Goal: Task Accomplishment & Management: Complete application form

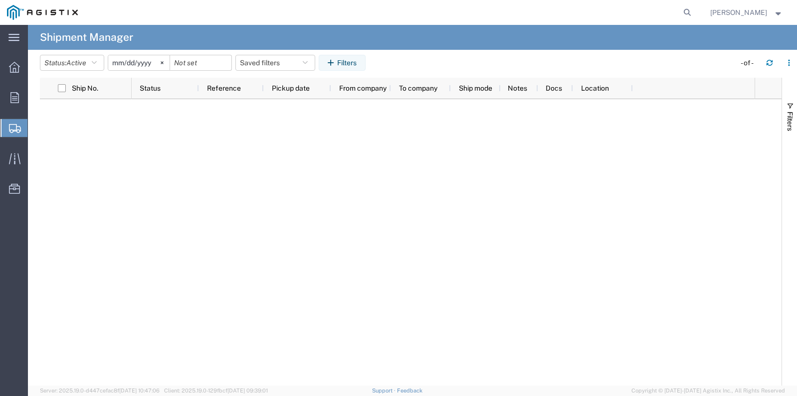
click at [0, 0] on span "Create Shipment" at bounding box center [0, 0] width 0 height 0
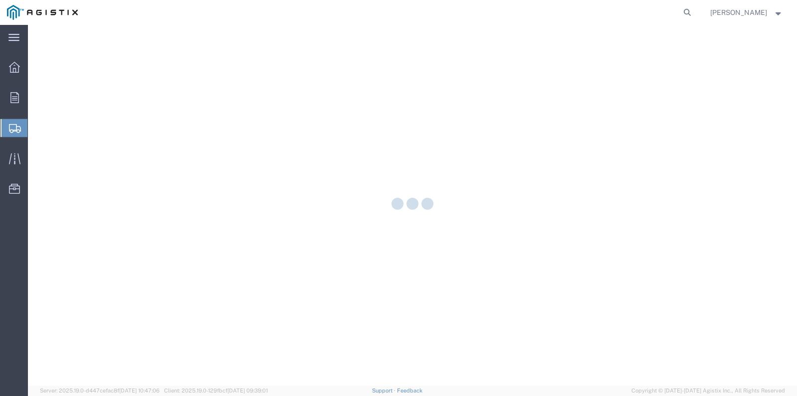
click at [12, 125] on icon at bounding box center [15, 128] width 12 height 9
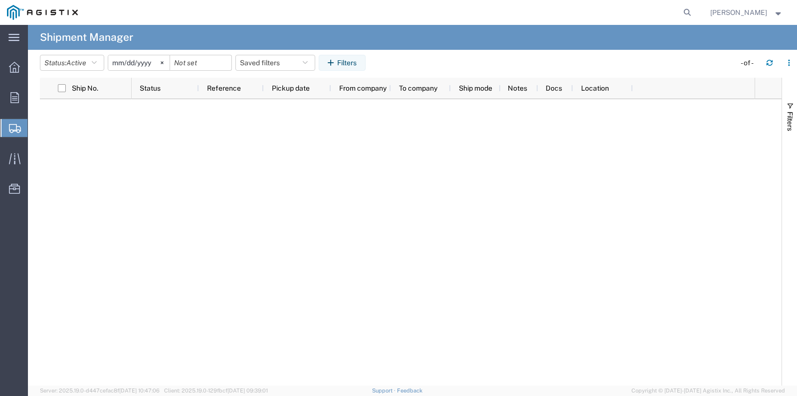
click at [0, 0] on span "Create Shipment" at bounding box center [0, 0] width 0 height 0
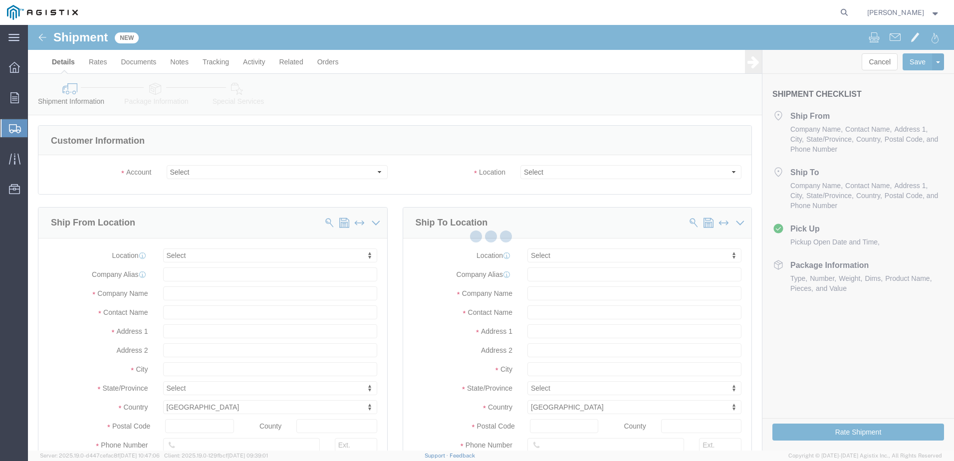
click at [194, 172] on div at bounding box center [491, 237] width 926 height 425
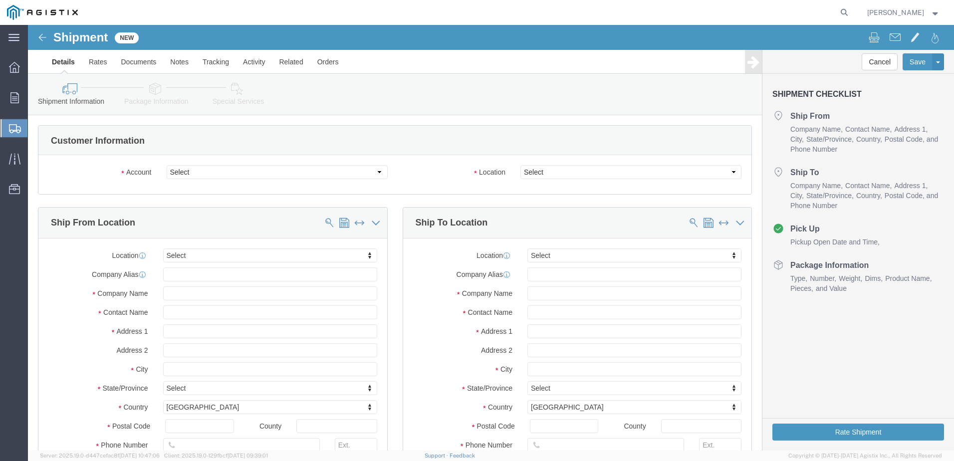
select select
click select "Select [PERSON_NAME] Gasket PG&E"
select select "9596"
click select "Select [PERSON_NAME] Gasket PG&E"
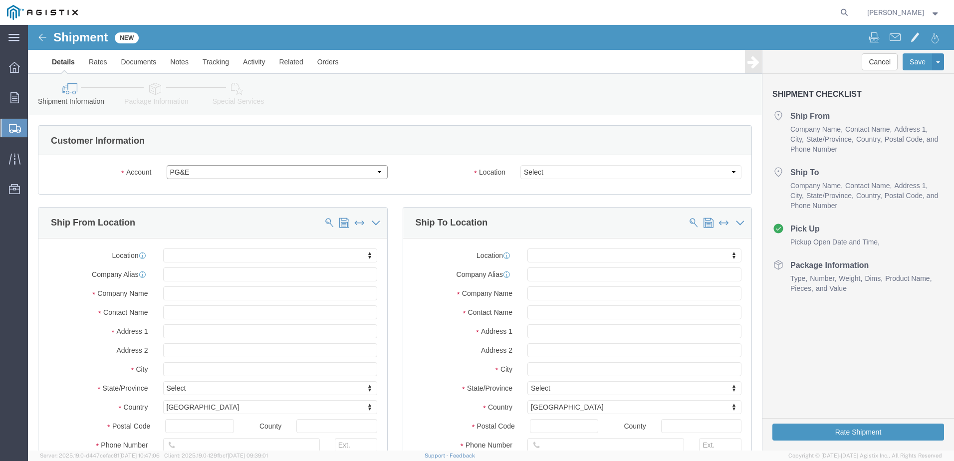
select select "PURCHORD"
select select
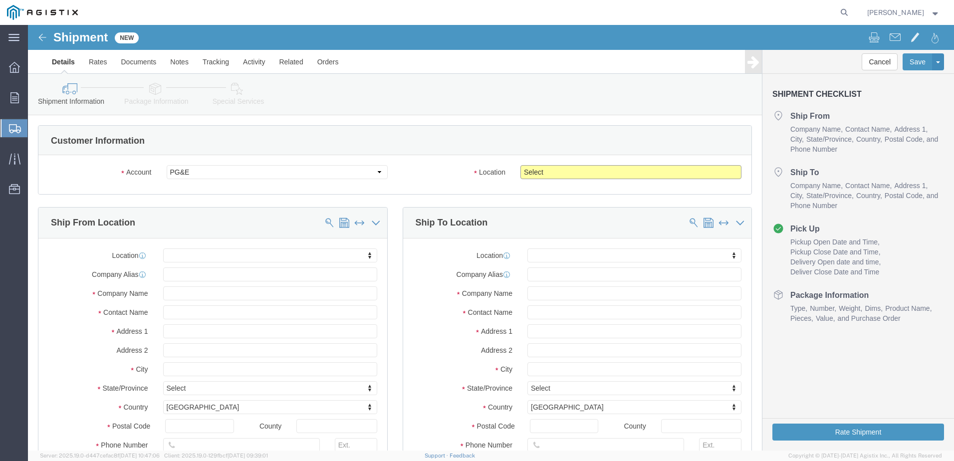
click select "Select All Others [GEOGRAPHIC_DATA] [GEOGRAPHIC_DATA] [GEOGRAPHIC_DATA] [GEOGRA…"
select select "19740"
click select "Select All Others [GEOGRAPHIC_DATA] [GEOGRAPHIC_DATA] [GEOGRAPHIC_DATA] [GEOGRA…"
click div "Location My Profile Location (OBSOLETE) BURNEY SC - GC TRAILER (OBSOLETE) BURNE…"
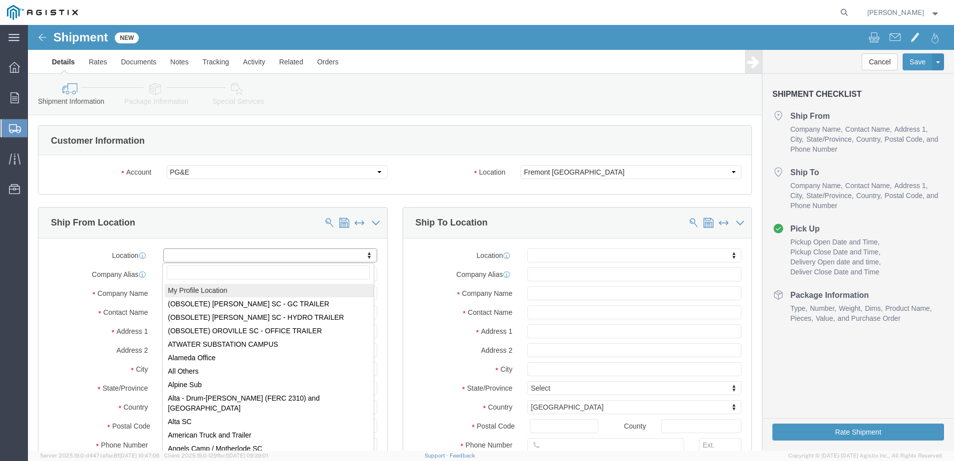
select select "MYPROFILE"
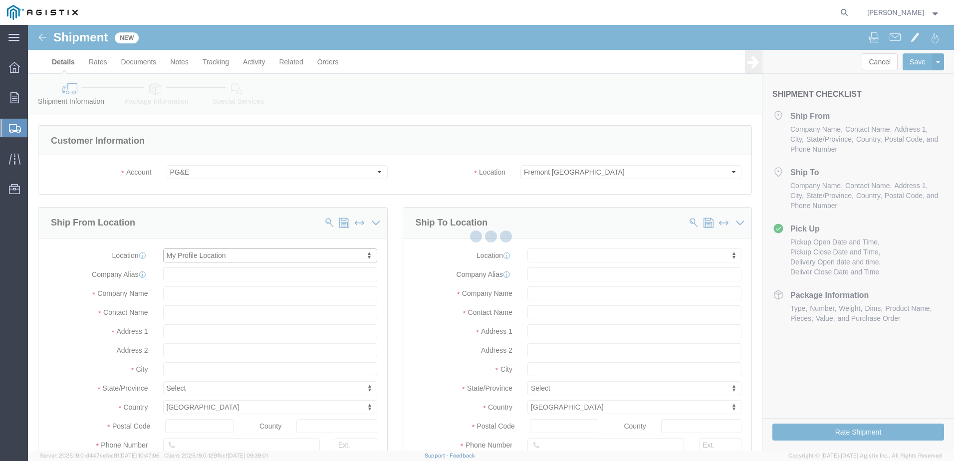
type input "[STREET_ADDRESS]"
type input "77061"
type input "[PHONE_NUMBER]"
type input "[EMAIL_ADDRESS][PERSON_NAME][PERSON_NAME][DOMAIN_NAME]"
checkbox input "true"
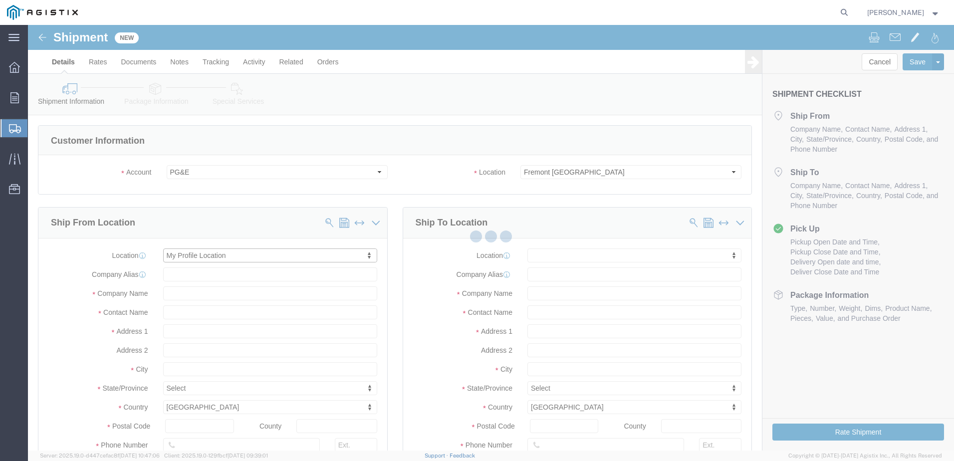
type input "[PERSON_NAME] Gasket"
type input "[PERSON_NAME]"
type input "[GEOGRAPHIC_DATA]"
select select "[GEOGRAPHIC_DATA]"
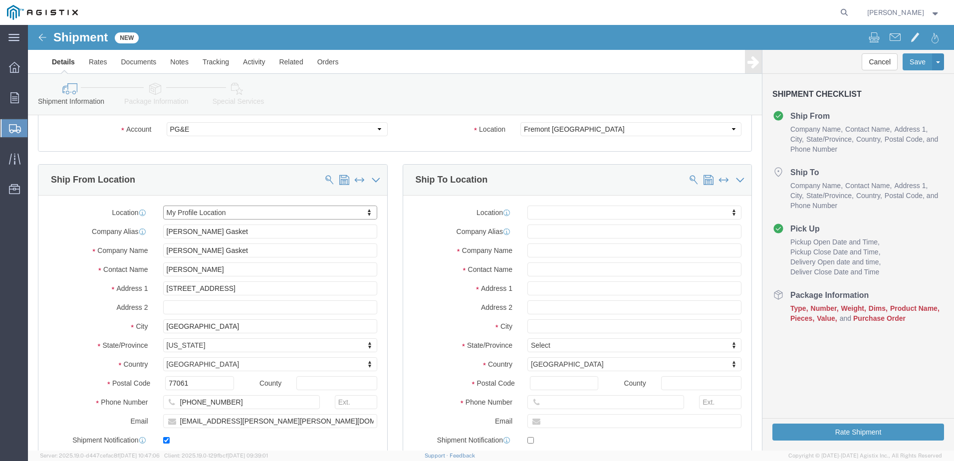
scroll to position [100, 0]
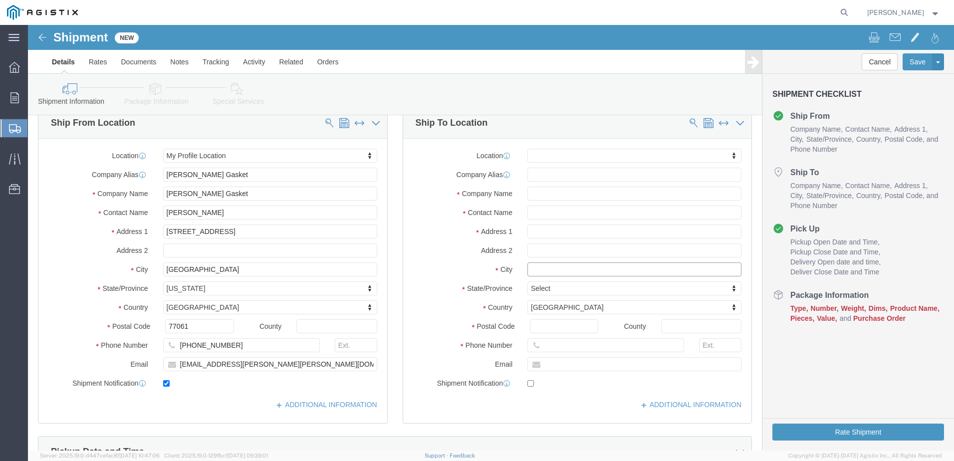
click input "text"
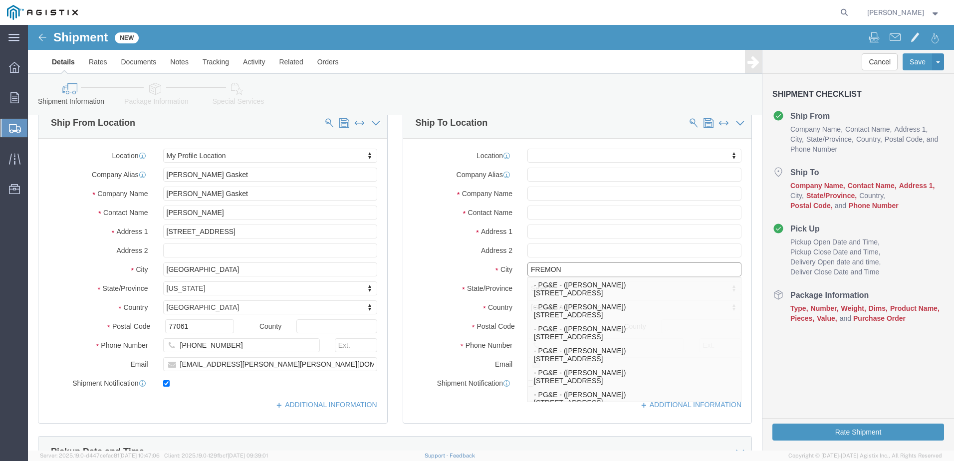
type input "FREMONT"
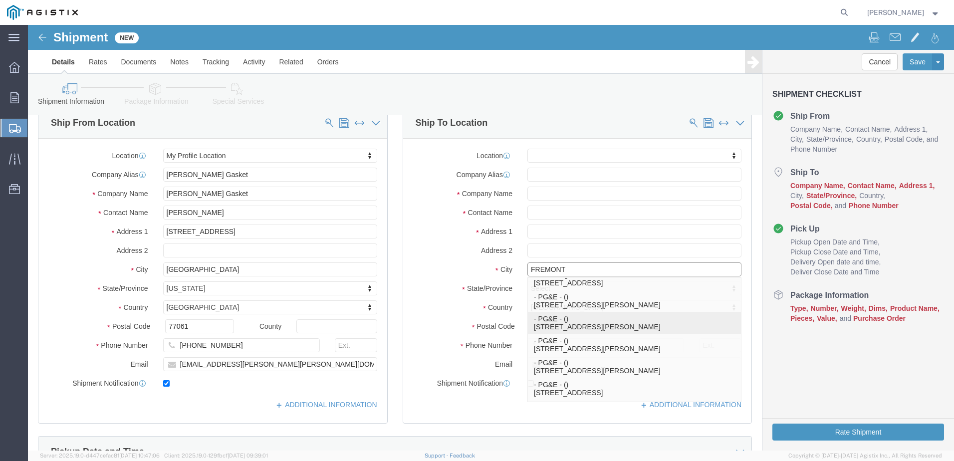
scroll to position [140, 0]
click p "- PG&E - () [STREET_ADDRESS][PERSON_NAME]"
select select
type input "[STREET_ADDRESS][PERSON_NAME]"
type input "94538-3129"
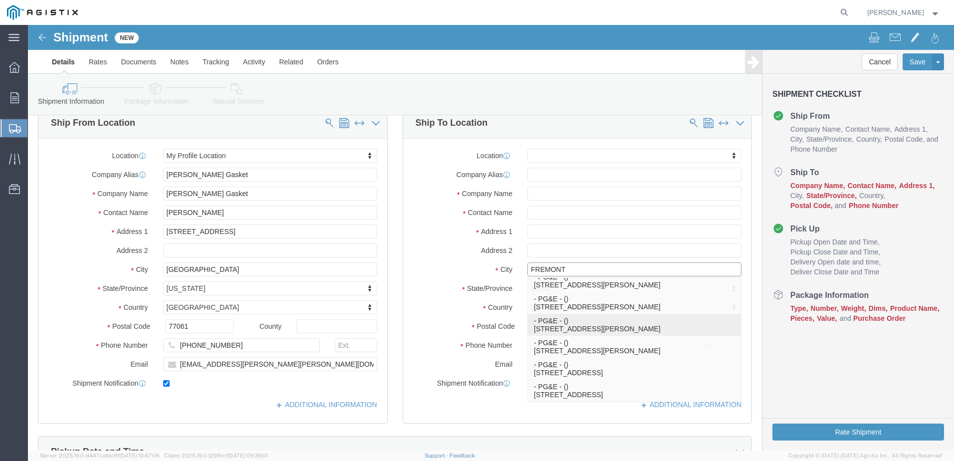
type input "PG&E"
type input "Fremont"
select select "CA"
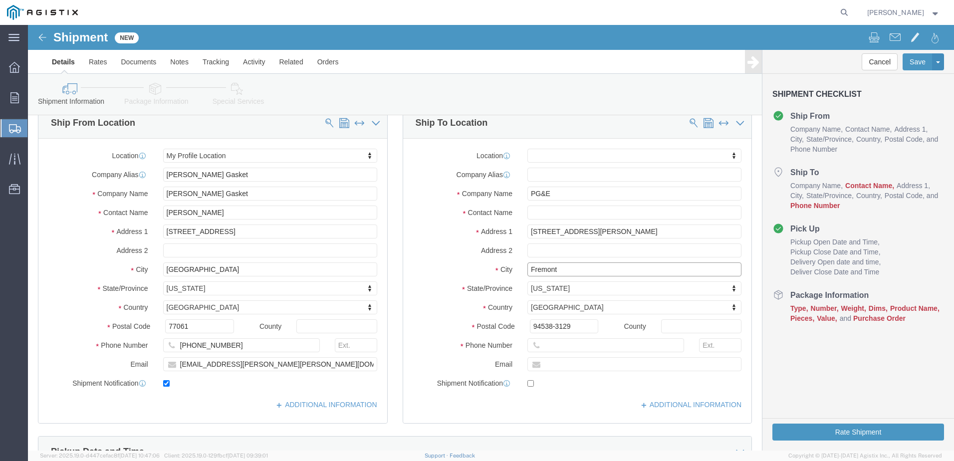
type input "Fremont"
select select
click input "text"
type input "[PERSON_NAME]"
click input "text"
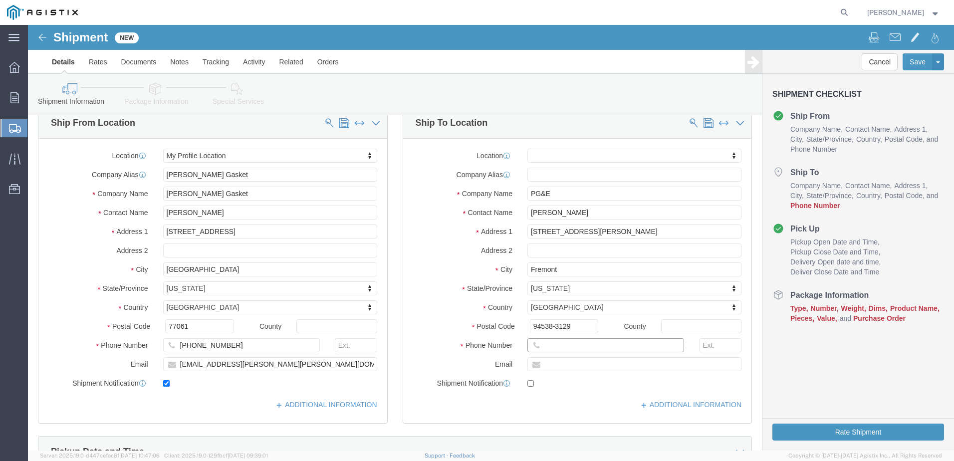
type input "2"
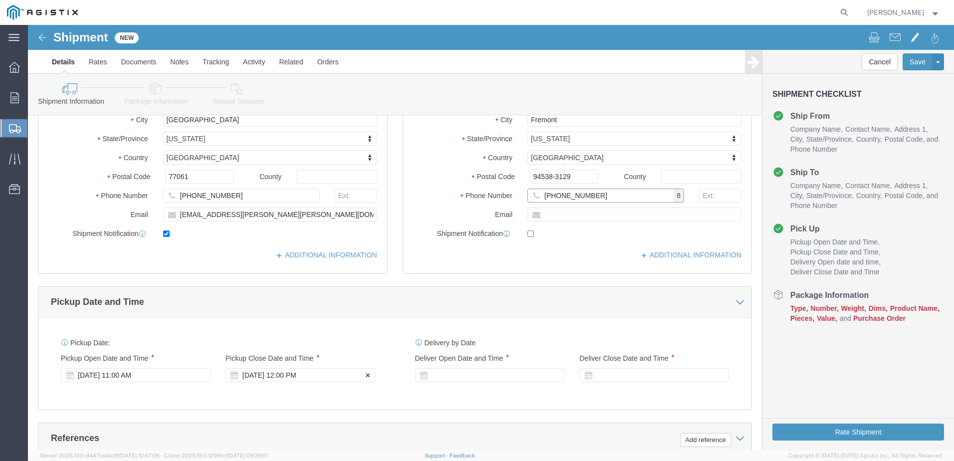
type input "[PHONE_NUMBER]"
click div "[DATE] 12:00 PM"
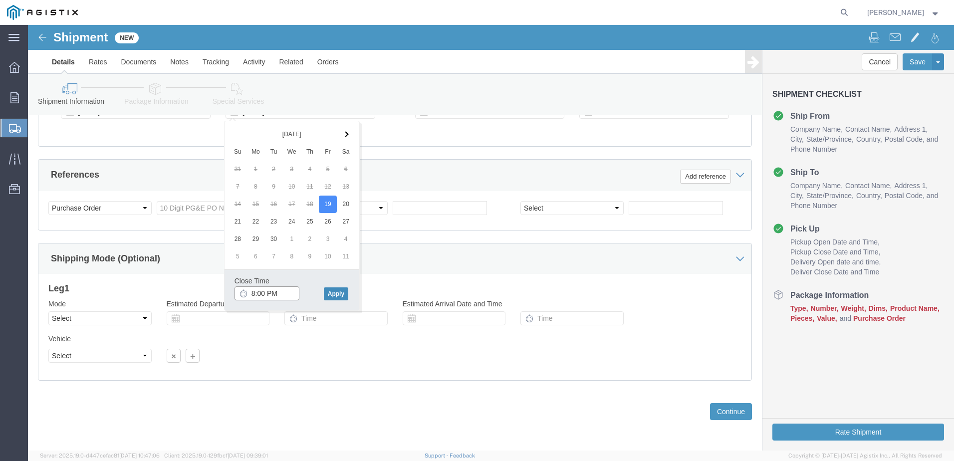
type input "8:00 PM"
click button "Apply"
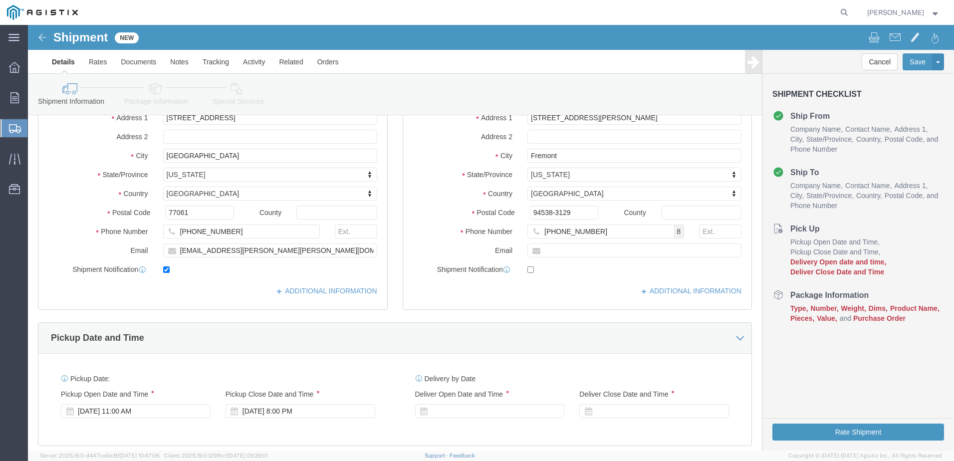
scroll to position [363, 0]
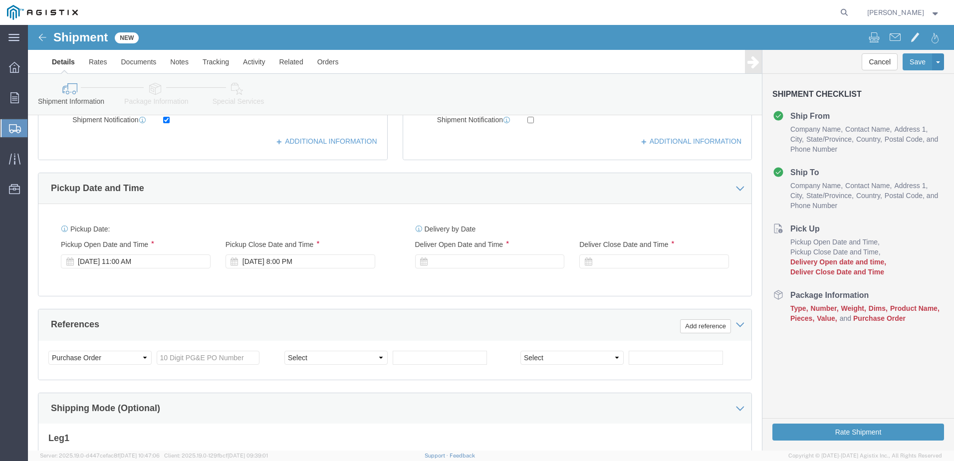
click div "Pickup Date: Pickup Start Date Pickup Start Time Pickup Open Date and Time Sep …"
click div
click input "9:00 PM"
type input "7:00 AM"
click button "Apply"
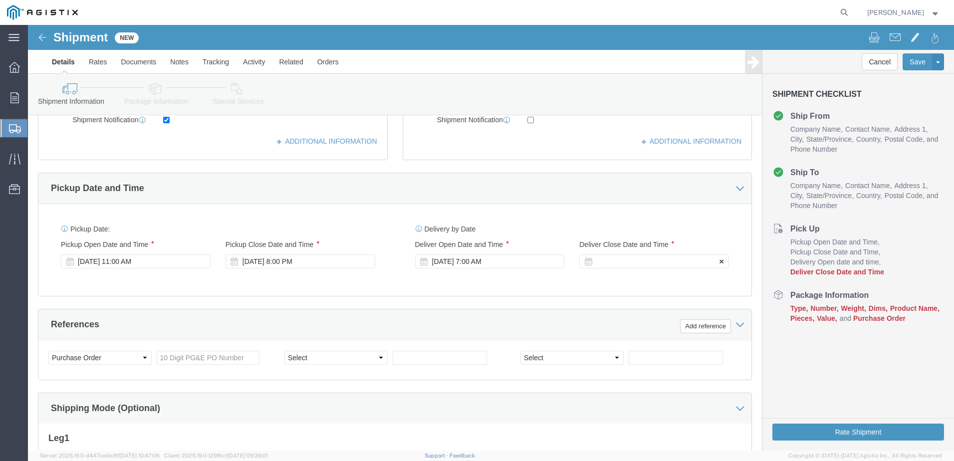
click div
type input "5:00 PM"
click div "Shipment Information Package Information Special Services"
click input "text"
type input "2701234836"
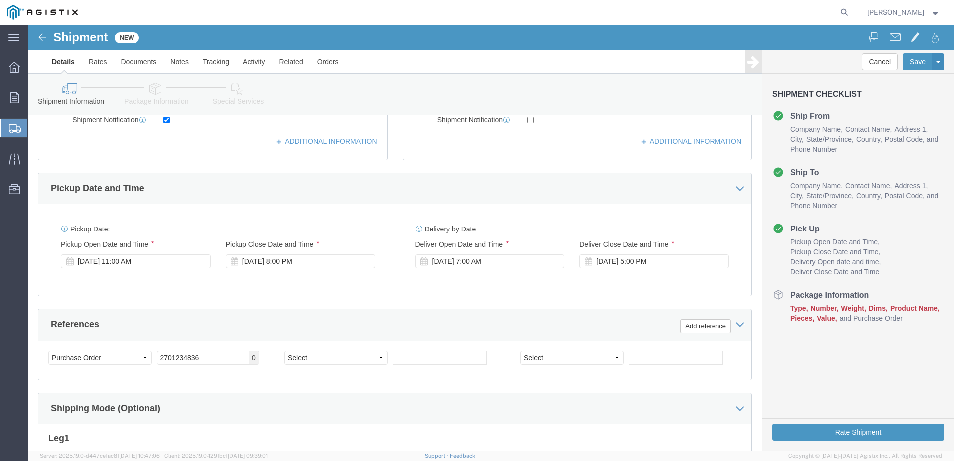
click div "Customer Information Account Select Lamons Gasket PG&E Location Select All Othe…"
drag, startPoint x: 326, startPoint y: 326, endPoint x: 338, endPoint y: 329, distance: 12.8
click select "Select Account Type Activity ID Airline Appointment Number ASN Batch Request # …"
select select "ORDERNUM"
click select "Select Account Type Activity ID Airline Appointment Number ASN Batch Request # …"
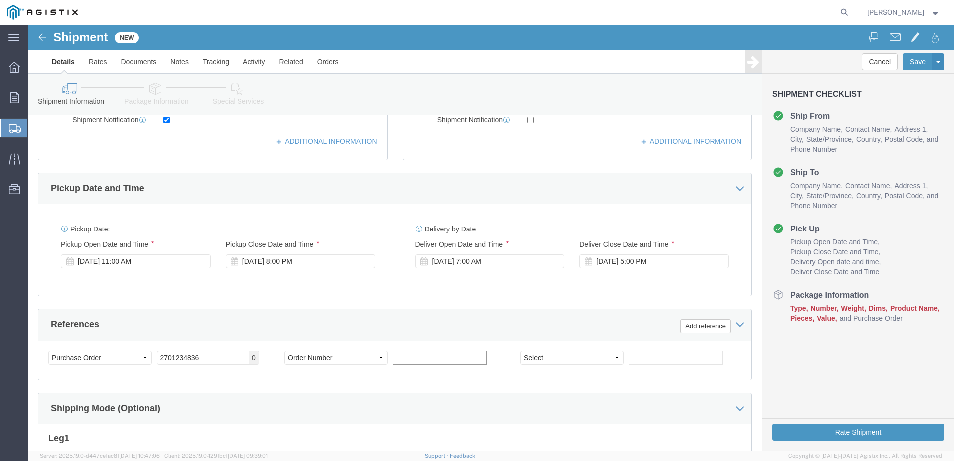
click input "text"
type input "M000135390"
click div "Select Account Type Activity ID Airline Appointment Number ASN Batch Request # …"
click select "Select Account Type Activity ID Airline Appointment Number ASN Batch Request # …"
select select "PURCHORD"
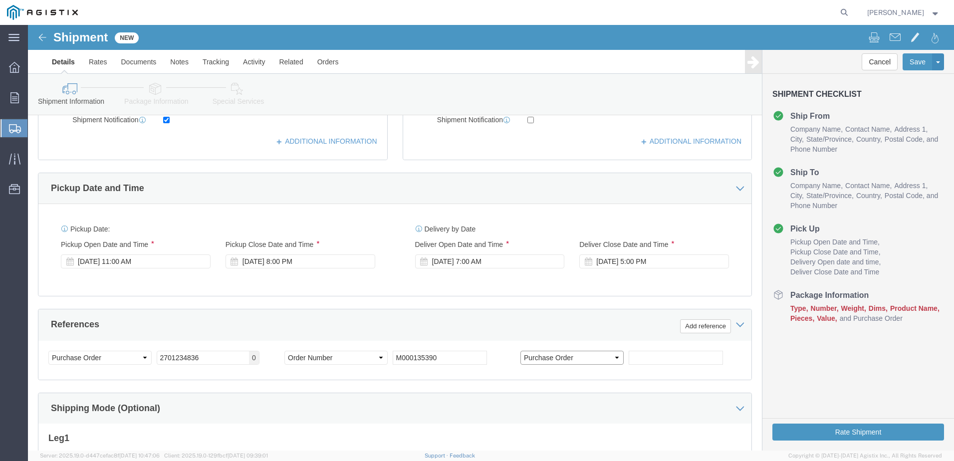
click select "Select Account Type Activity ID Airline Appointment Number ASN Batch Request # …"
click input "text"
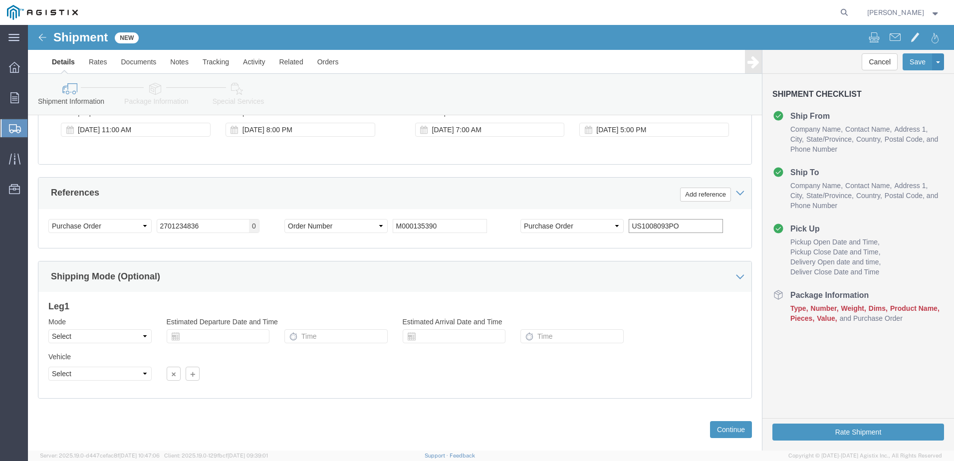
scroll to position [513, 0]
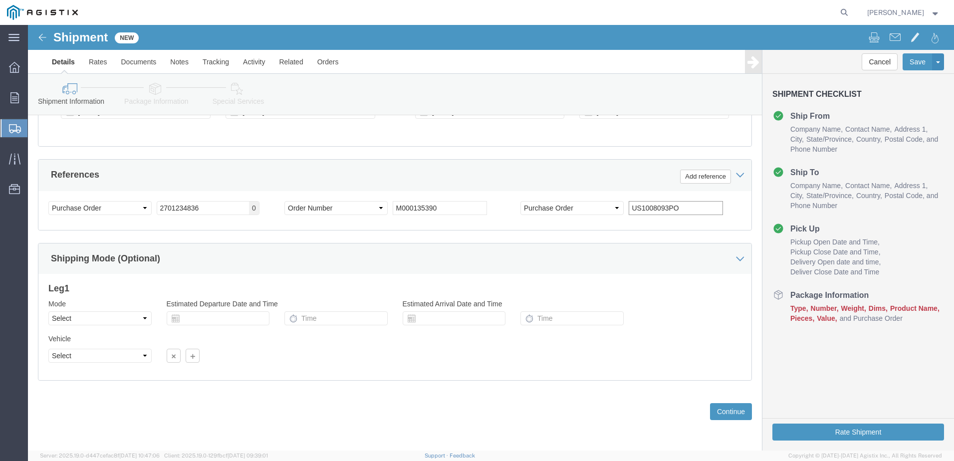
type input "US1008093PO"
click div "Mode Select Air Less than Truckload Multi-Leg Ocean Freight Rail Small Parcel T…"
click select "Select Air Less than Truckload Multi-Leg Ocean Freight Rail Small Parcel Truckl…"
select select "LTL"
click select "Select Air Less than Truckload Multi-Leg Ocean Freight Rail Small Parcel Truckl…"
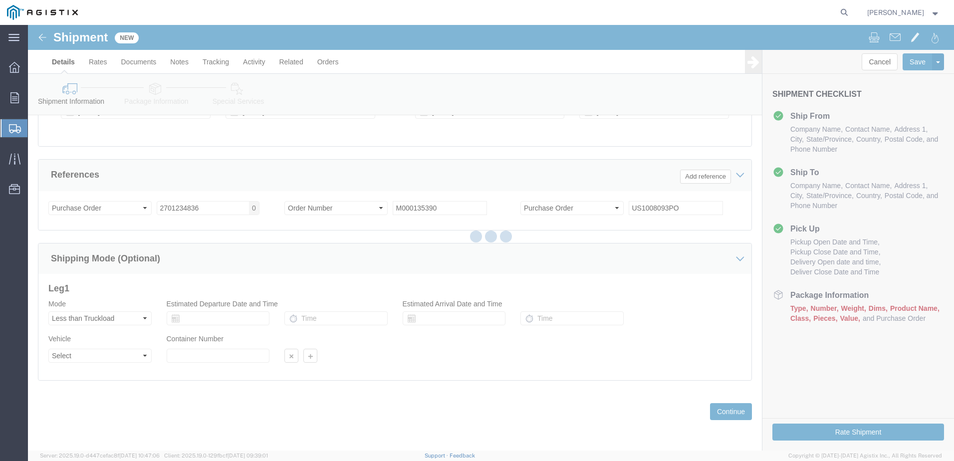
click at [104, 350] on div at bounding box center [491, 237] width 926 height 425
click at [107, 360] on div at bounding box center [491, 237] width 926 height 425
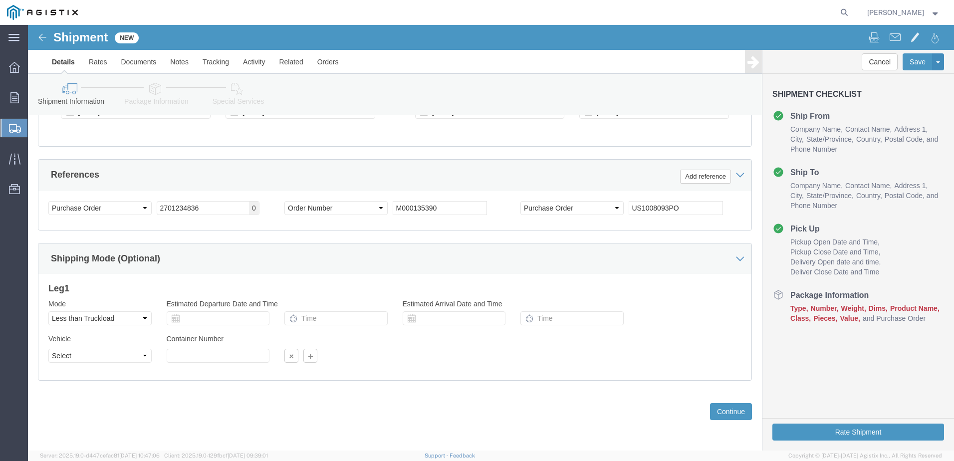
click div "Shipping Mode (Optional)"
click at [34, 97] on span "Orders" at bounding box center [30, 98] width 7 height 20
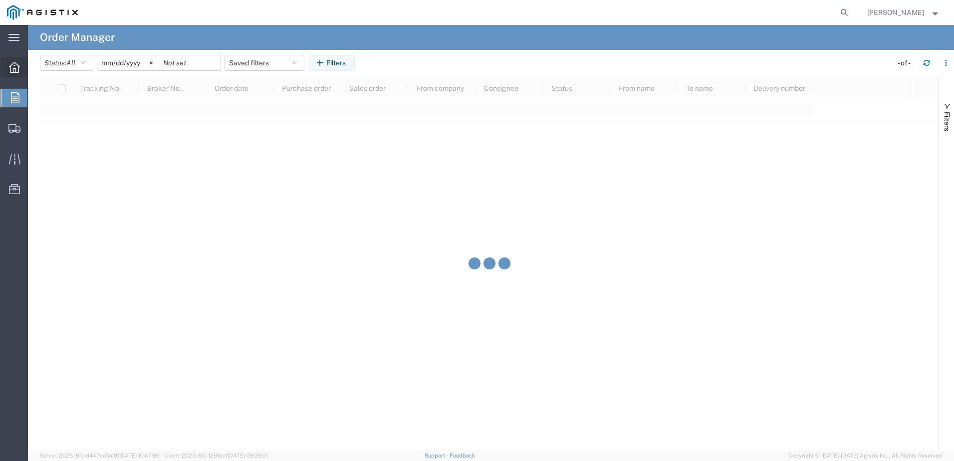
click at [27, 74] on div at bounding box center [14, 67] width 28 height 20
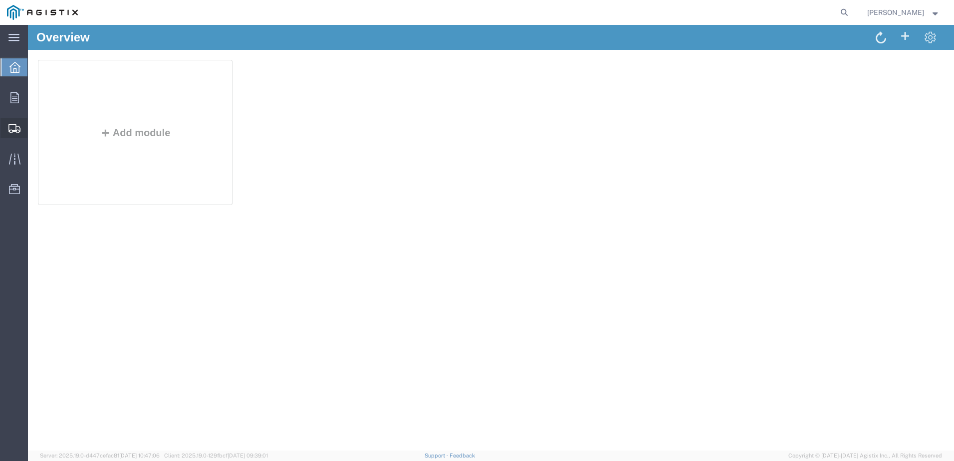
click at [11, 126] on icon at bounding box center [14, 128] width 12 height 9
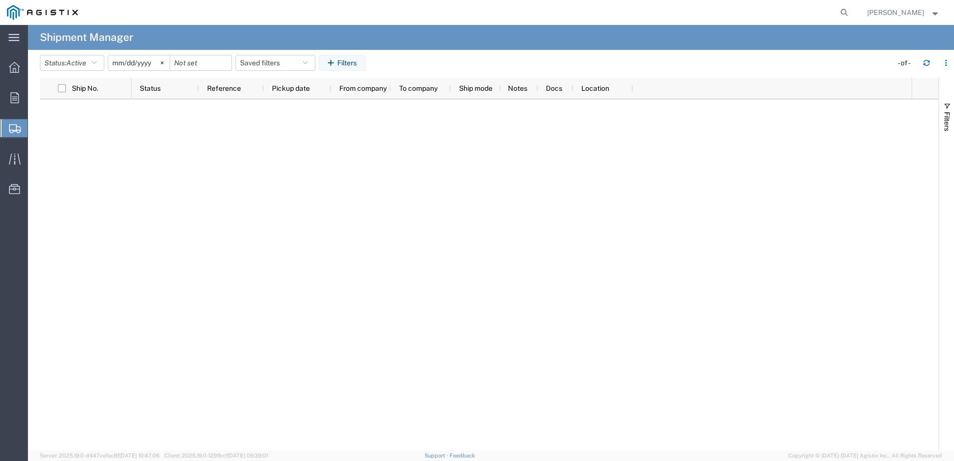
click at [252, 146] on div at bounding box center [521, 274] width 779 height 351
click at [96, 59] on icon "button" at bounding box center [94, 62] width 5 height 7
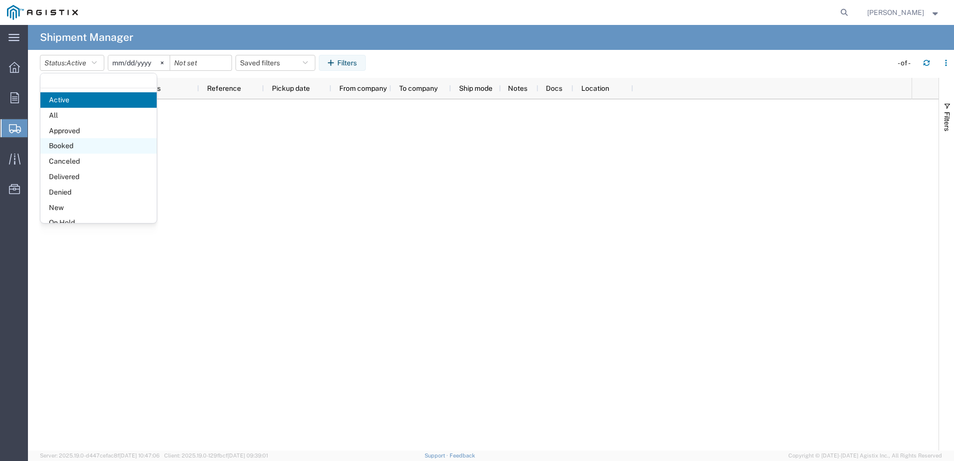
click at [88, 142] on span "Booked" at bounding box center [98, 145] width 116 height 15
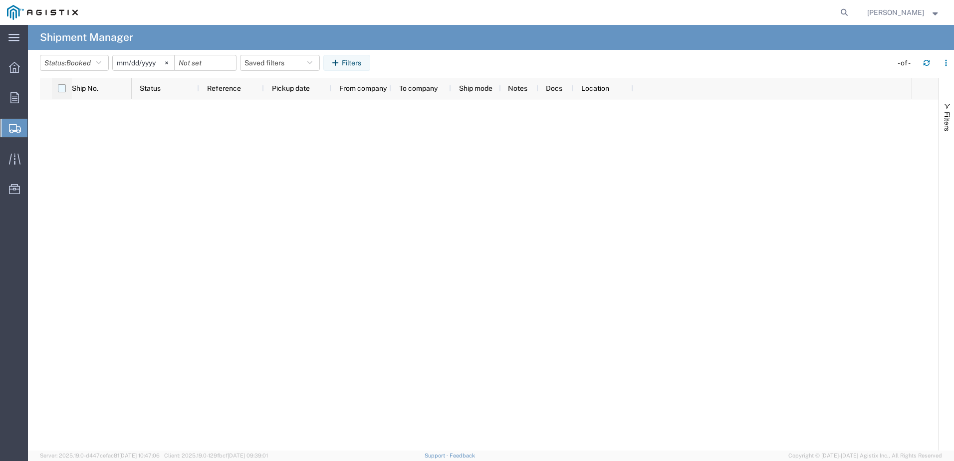
click at [61, 89] on input "checkbox" at bounding box center [62, 88] width 8 height 8
checkbox input "true"
click at [128, 61] on input "[DATE]" at bounding box center [143, 62] width 61 height 15
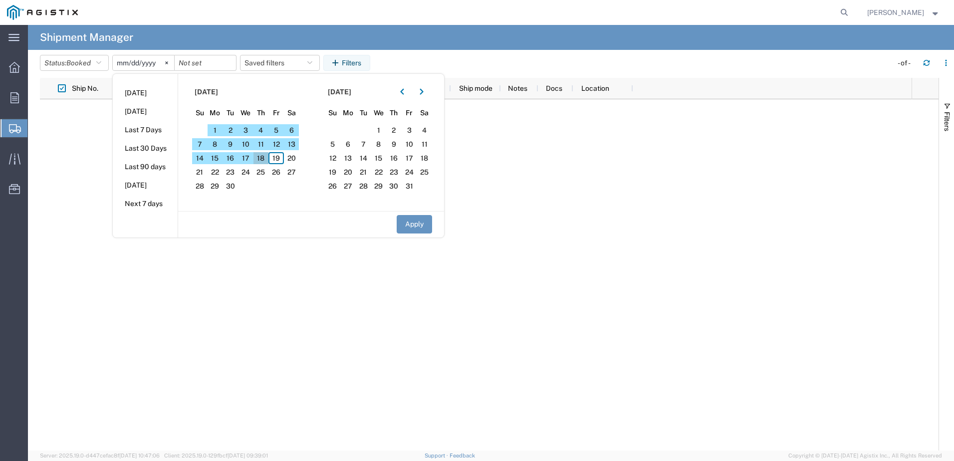
click at [258, 154] on span "18" at bounding box center [260, 158] width 15 height 12
click at [295, 37] on agx-page-header "Shipment Manager" at bounding box center [491, 37] width 926 height 25
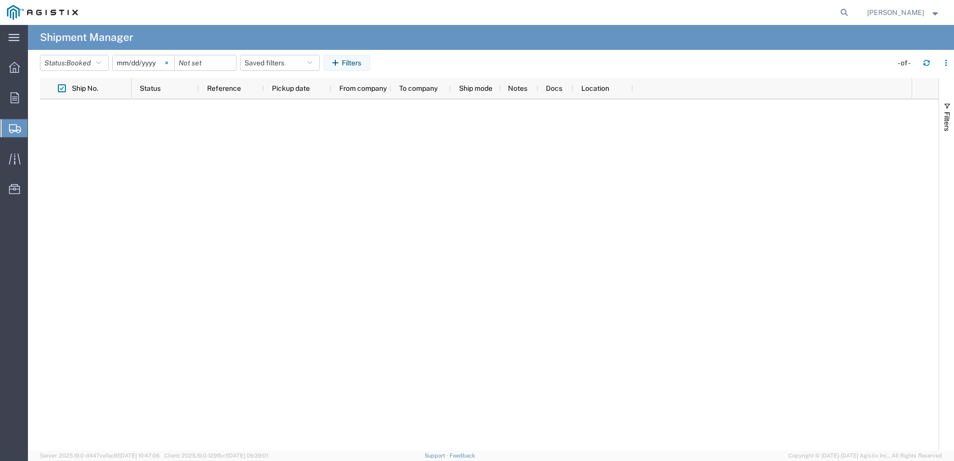
click at [168, 66] on svg-icon at bounding box center [166, 62] width 15 height 15
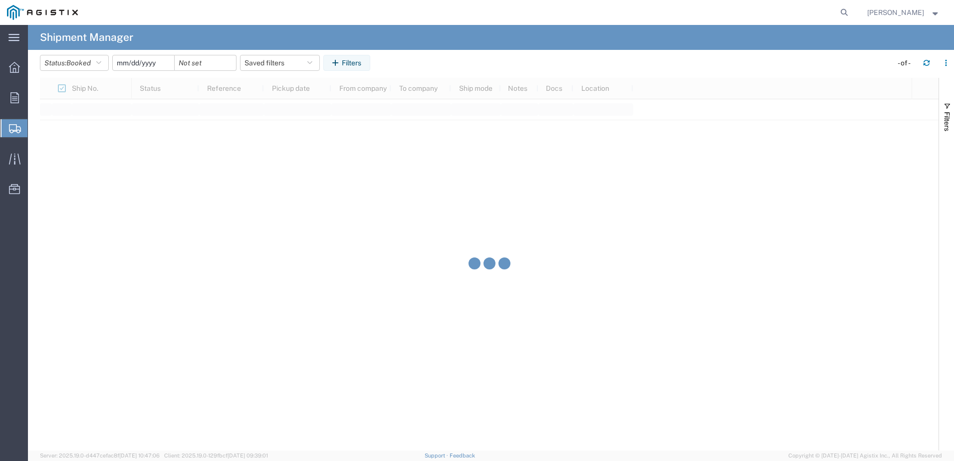
click at [139, 63] on input "date" at bounding box center [143, 62] width 61 height 15
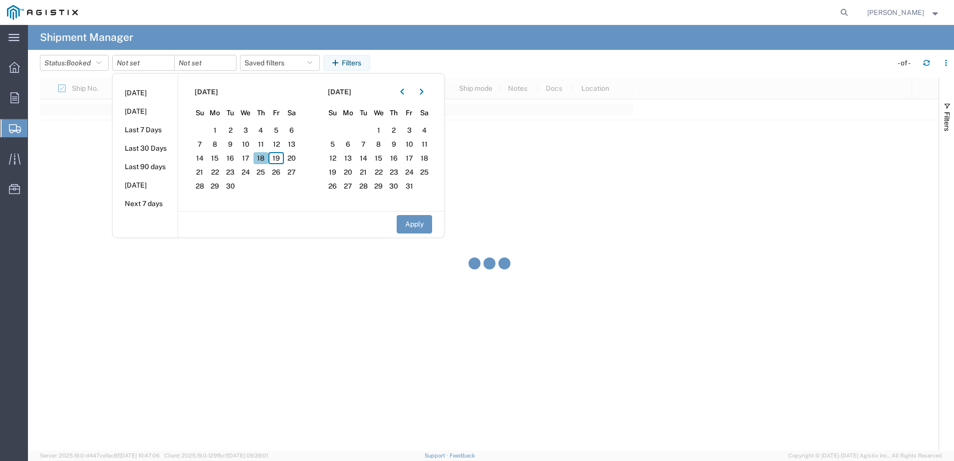
click at [262, 158] on span "18" at bounding box center [260, 158] width 15 height 12
click at [411, 220] on button "Apply" at bounding box center [413, 224] width 35 height 18
type input "2025-09-18"
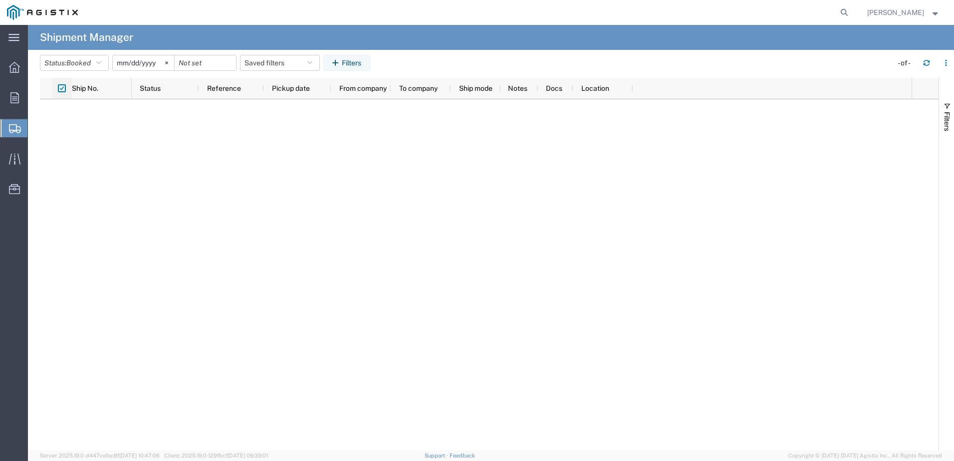
click at [62, 89] on input "checkbox" at bounding box center [62, 88] width 8 height 8
checkbox input "false"
click at [134, 64] on input "2025-09-18" at bounding box center [143, 62] width 61 height 15
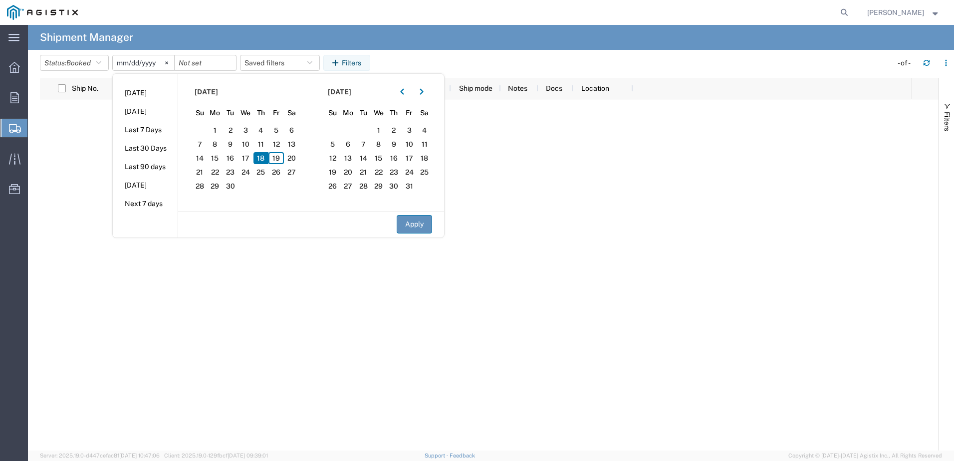
click at [408, 221] on button "Apply" at bounding box center [413, 224] width 35 height 18
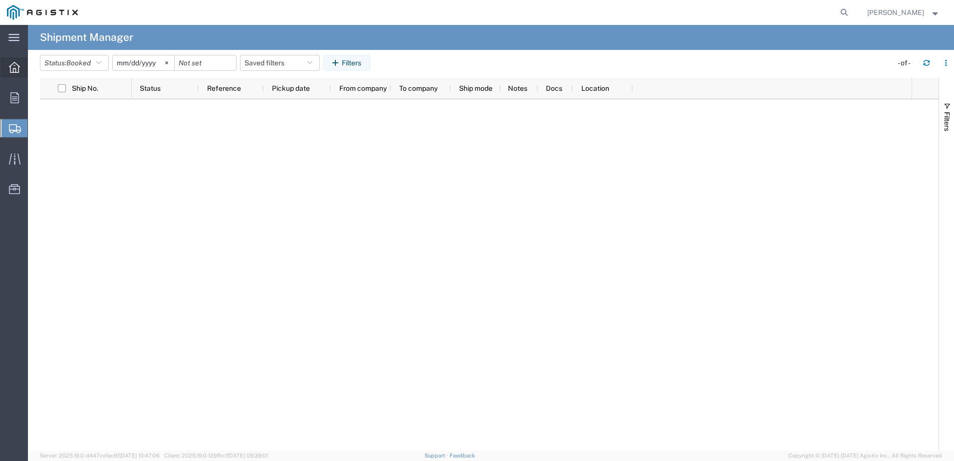
click at [12, 67] on icon at bounding box center [14, 67] width 11 height 11
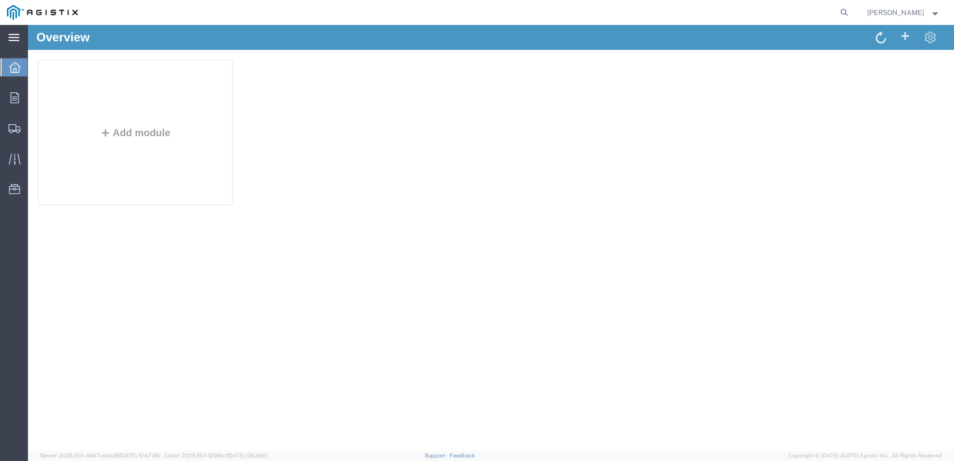
click at [6, 31] on div "main_menu Created with Sketch." at bounding box center [14, 37] width 28 height 25
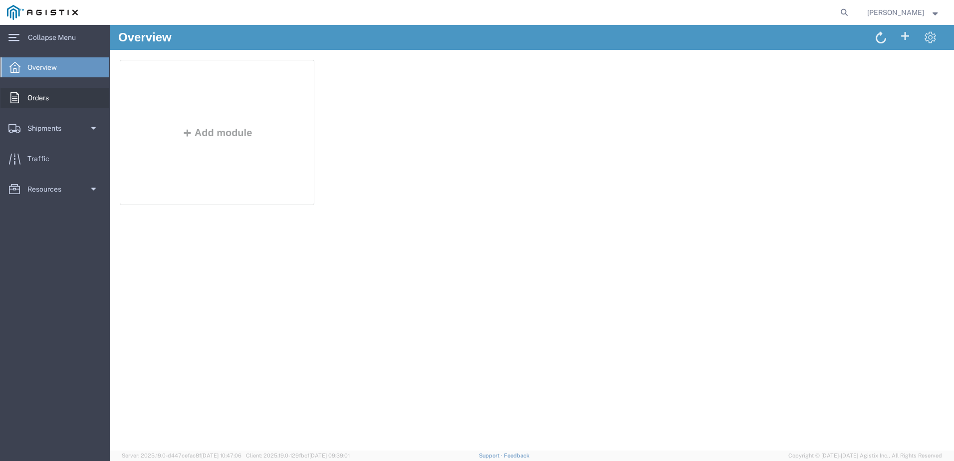
click at [34, 91] on span "Orders" at bounding box center [41, 98] width 28 height 20
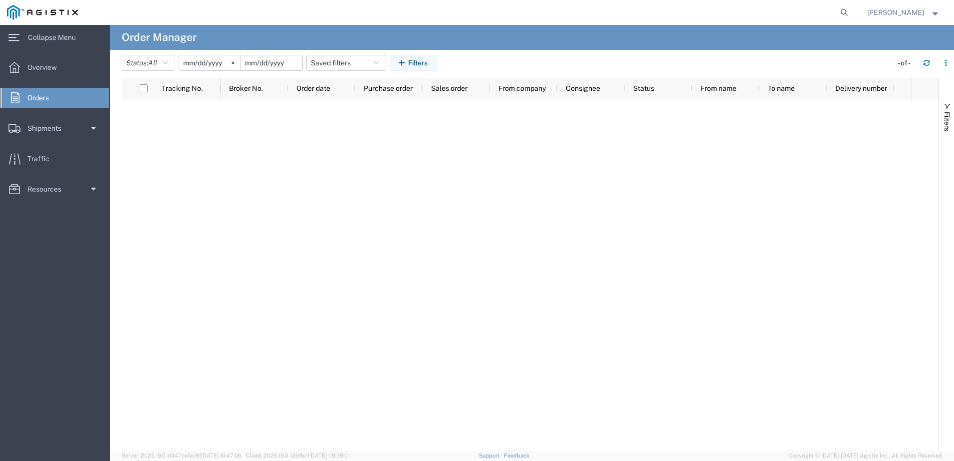
click at [263, 69] on input "date" at bounding box center [271, 62] width 61 height 15
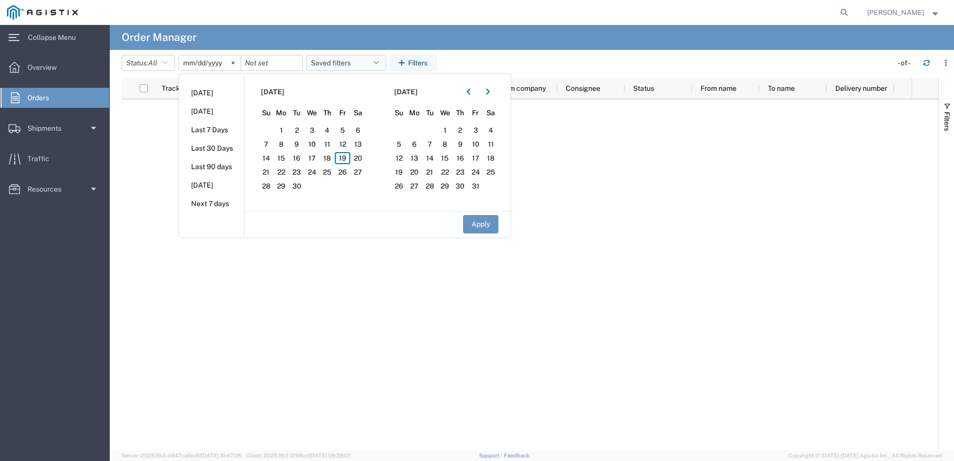
click at [334, 65] on button "Saved filters" at bounding box center [346, 63] width 80 height 16
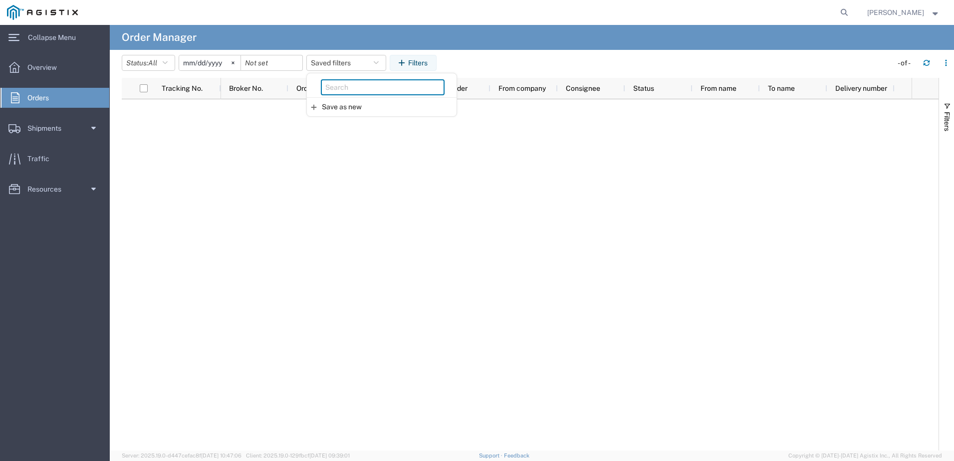
click at [350, 91] on input "search" at bounding box center [383, 87] width 124 height 16
type input "56848213"
click at [361, 161] on div at bounding box center [566, 274] width 690 height 351
click at [55, 118] on ul "Overview Orders Shipments Shipment Manager Create Shipment Create from Template…" at bounding box center [55, 133] width 110 height 152
drag, startPoint x: 47, startPoint y: 123, endPoint x: 47, endPoint y: 129, distance: 6.0
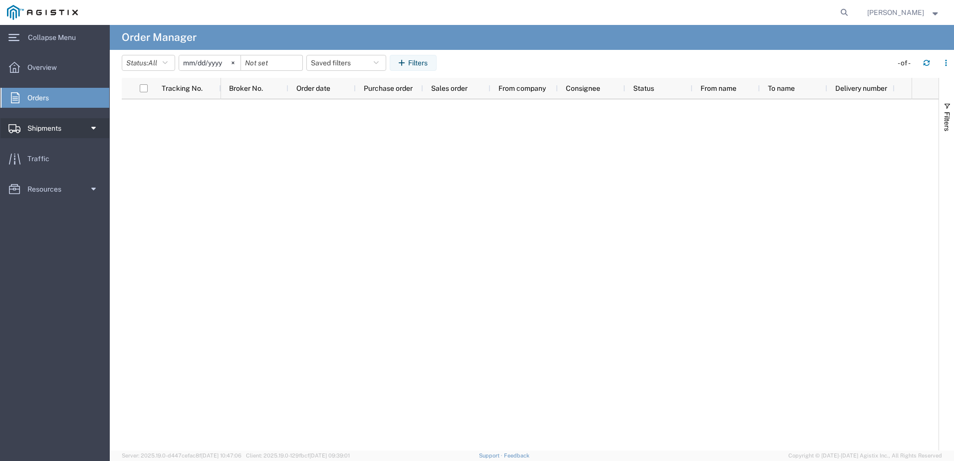
click at [47, 125] on span "Shipments" at bounding box center [47, 128] width 41 height 20
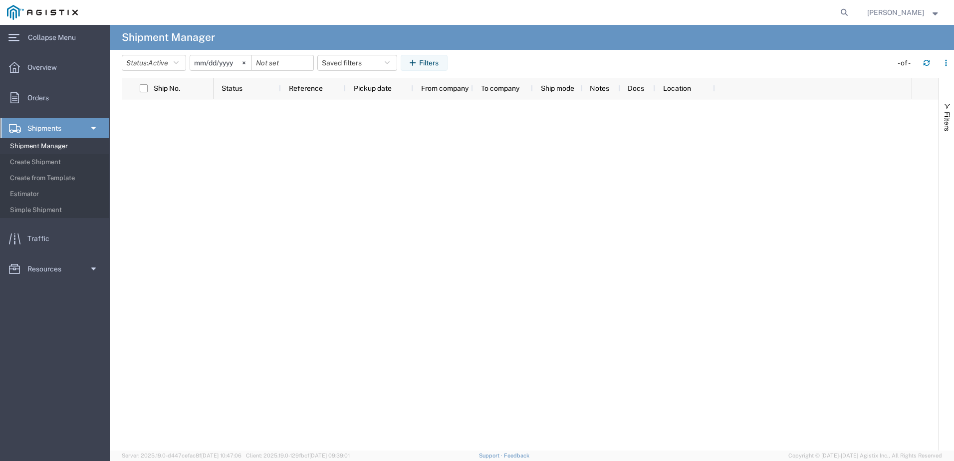
click at [25, 150] on span "Shipment Manager" at bounding box center [56, 146] width 92 height 20
drag, startPoint x: 440, startPoint y: 171, endPoint x: 467, endPoint y: 161, distance: 28.4
click at [441, 171] on div at bounding box center [562, 274] width 698 height 351
click at [796, 16] on span "[PERSON_NAME]" at bounding box center [895, 12] width 57 height 11
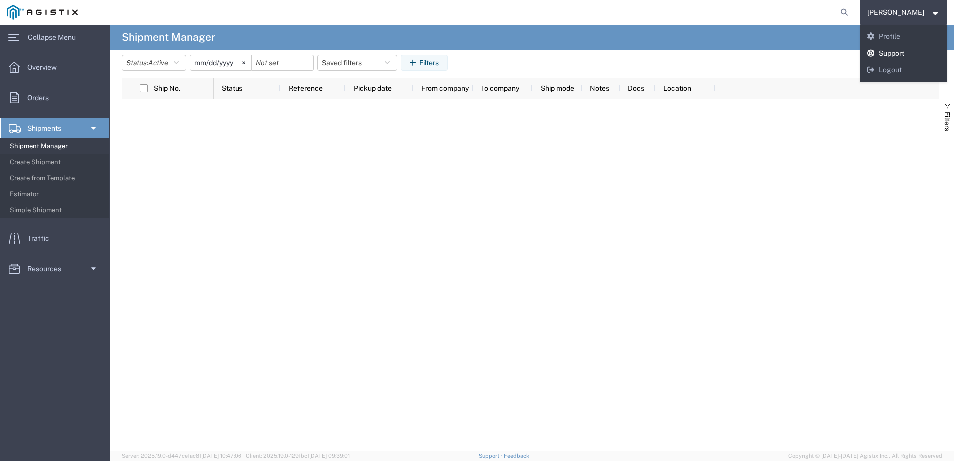
click at [796, 52] on icon at bounding box center [870, 53] width 9 height 7
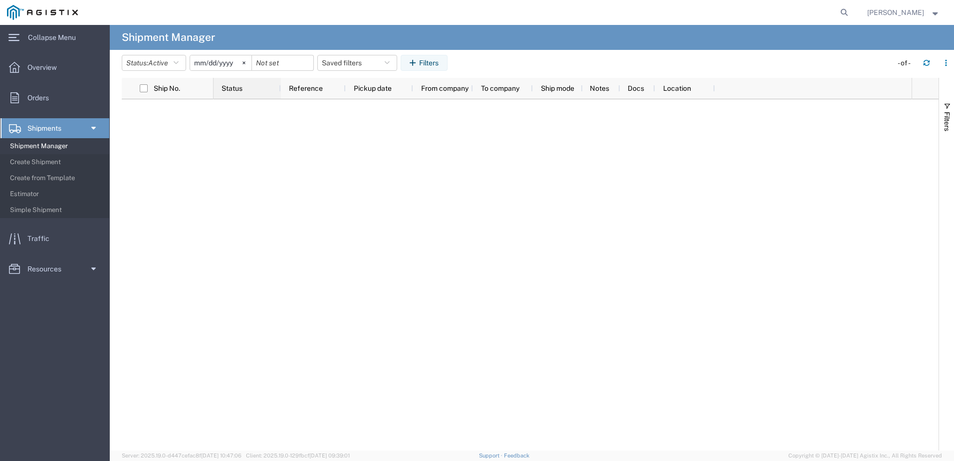
click at [218, 90] on div "Status" at bounding box center [246, 88] width 67 height 21
click at [182, 64] on button "Status: Active" at bounding box center [154, 63] width 64 height 16
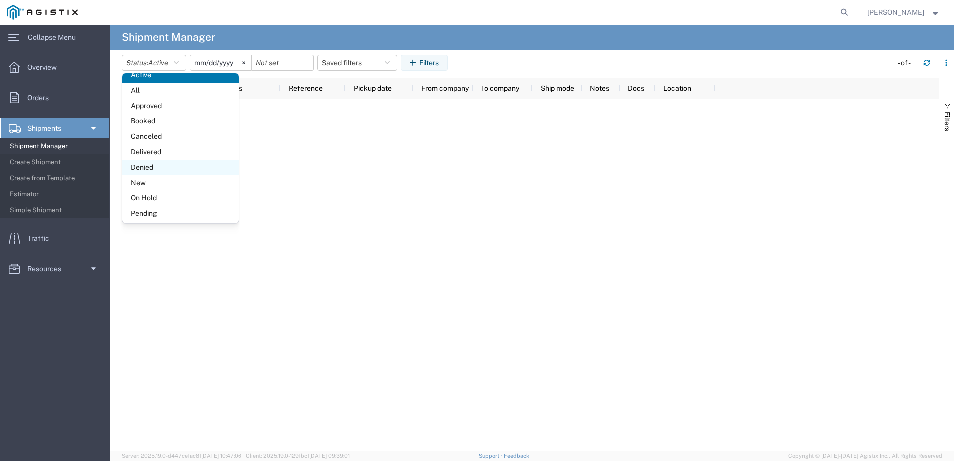
scroll to position [8, 0]
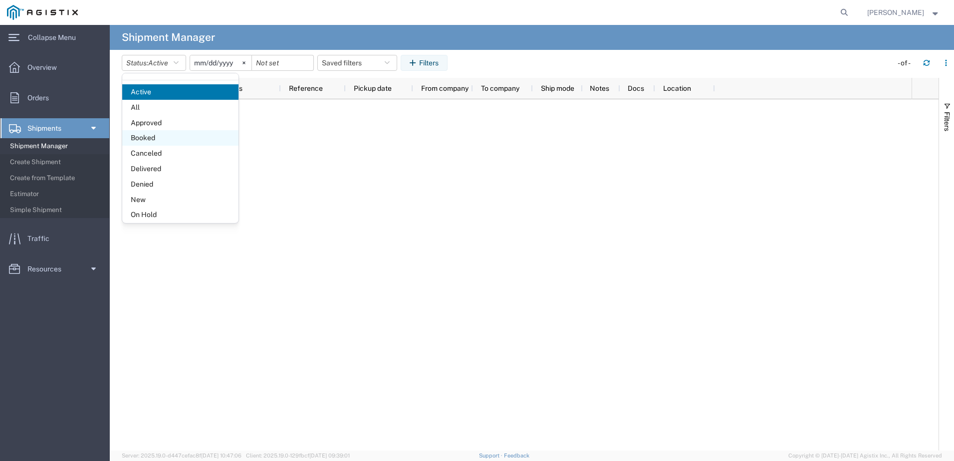
click at [154, 135] on span "Booked" at bounding box center [180, 137] width 116 height 15
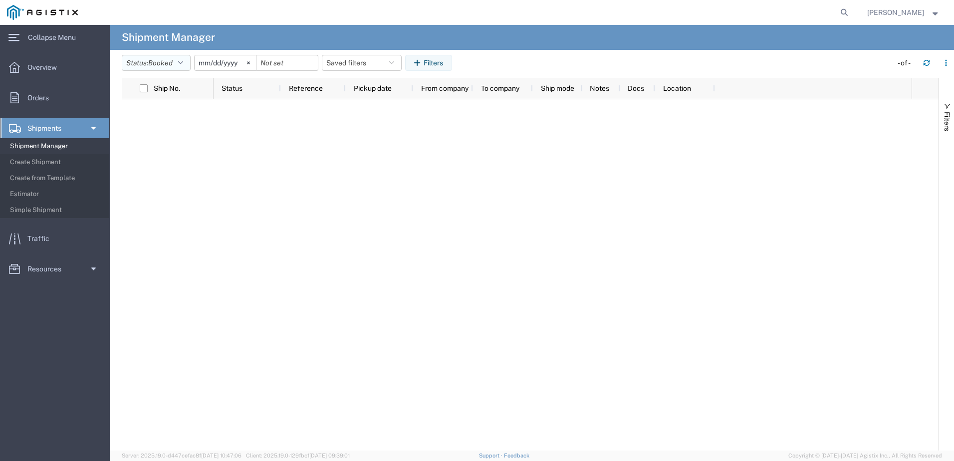
click at [183, 64] on icon "button" at bounding box center [180, 62] width 5 height 7
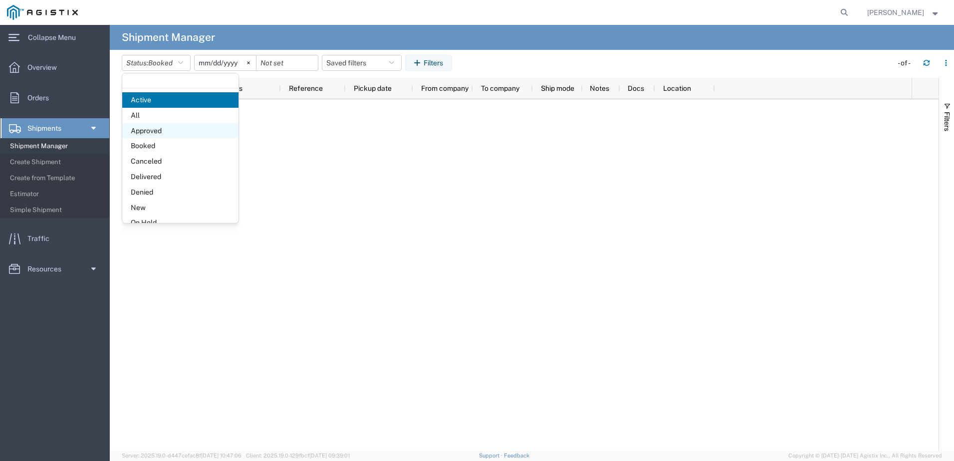
click at [140, 128] on span "Approved" at bounding box center [180, 130] width 116 height 15
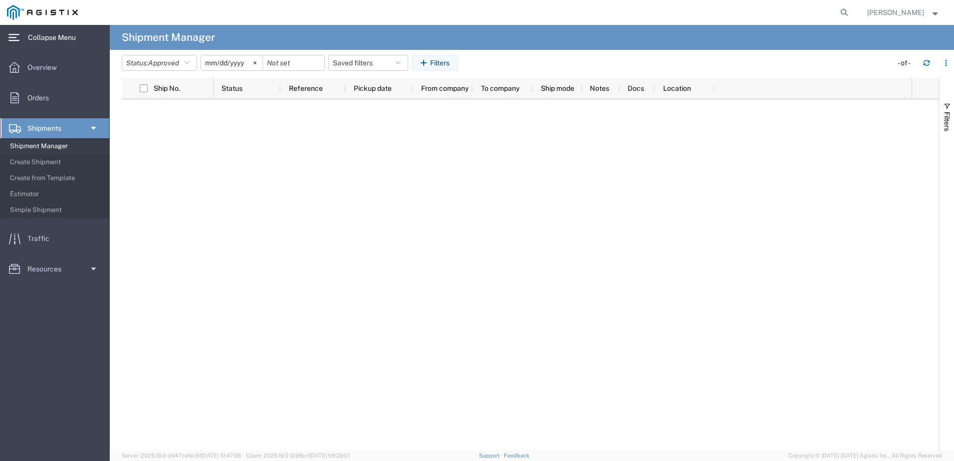
click at [9, 49] on div "main_menu Created with Sketch." at bounding box center [14, 37] width 28 height 25
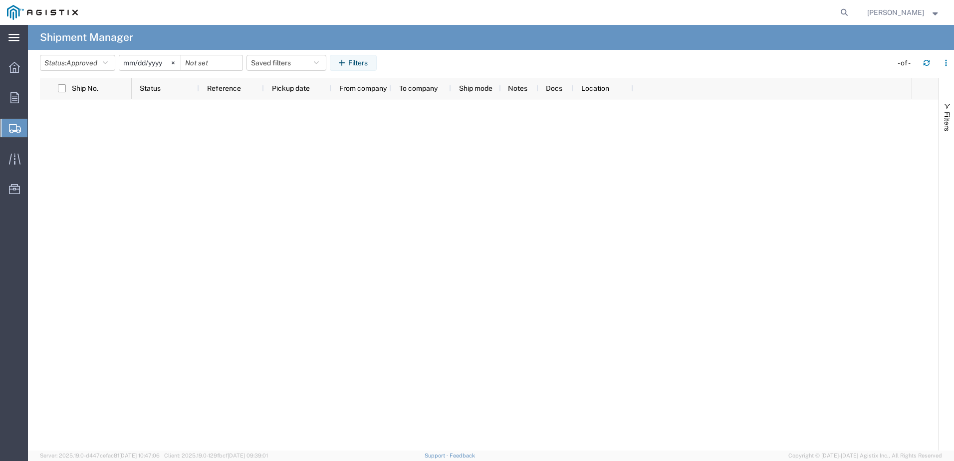
click at [9, 49] on div "main_menu Created with Sketch." at bounding box center [14, 37] width 28 height 25
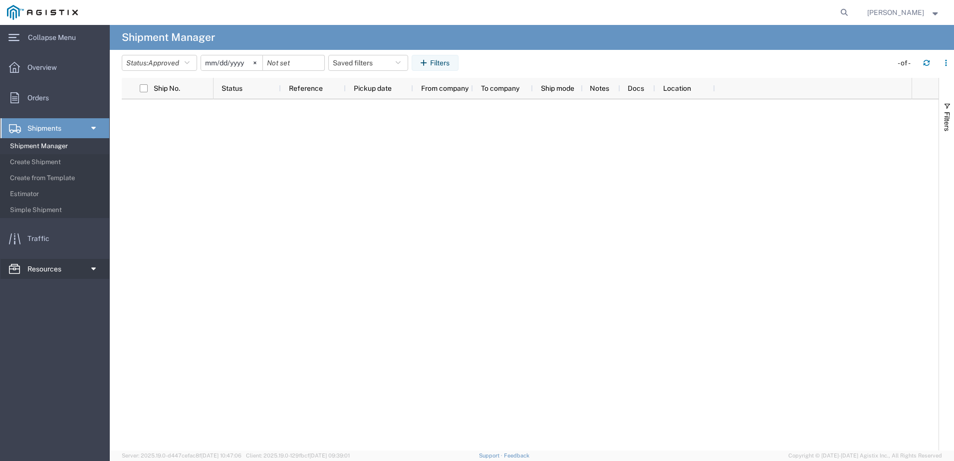
click at [55, 268] on span "Resources" at bounding box center [47, 269] width 41 height 20
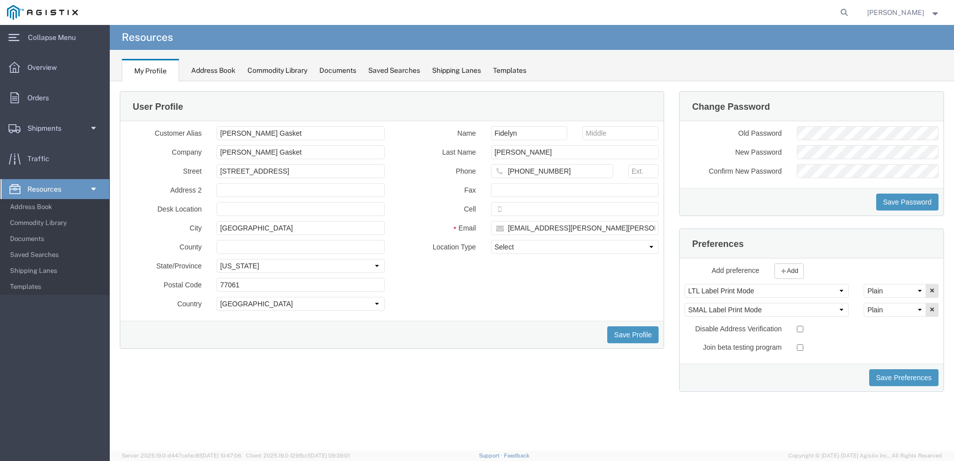
click at [396, 68] on div "Saved Searches" at bounding box center [394, 70] width 52 height 10
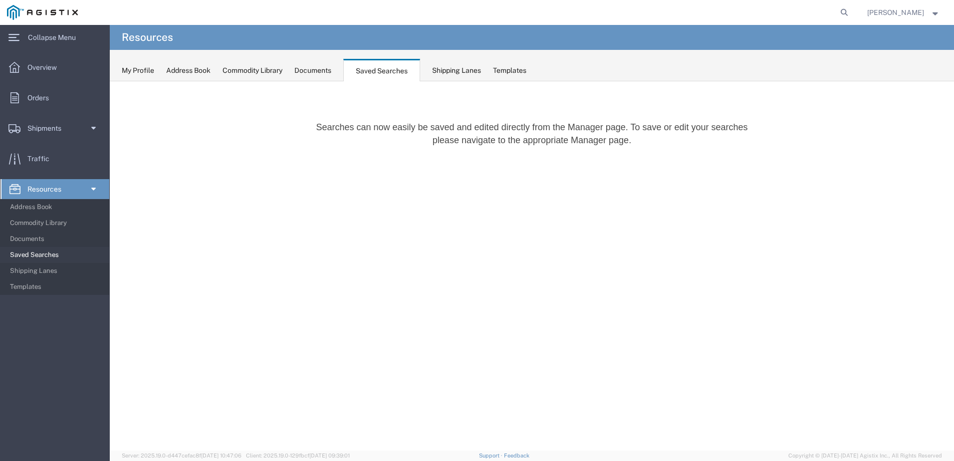
click at [520, 71] on div "Templates" at bounding box center [509, 70] width 33 height 10
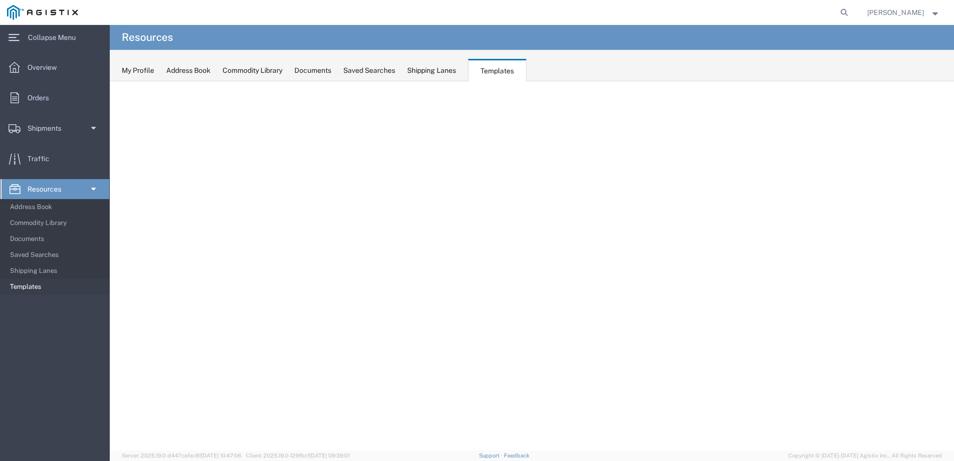
click at [438, 71] on div "Shipping Lanes" at bounding box center [431, 70] width 49 height 10
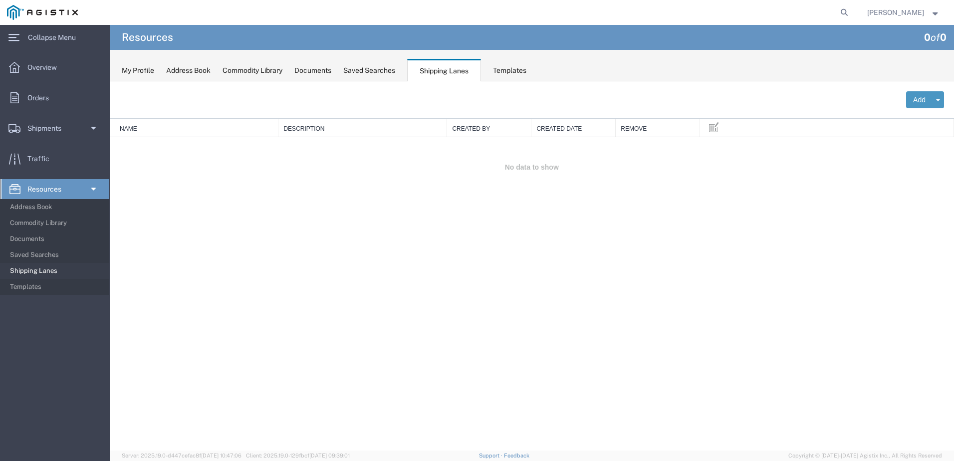
click at [194, 70] on div "Address Book" at bounding box center [188, 70] width 44 height 10
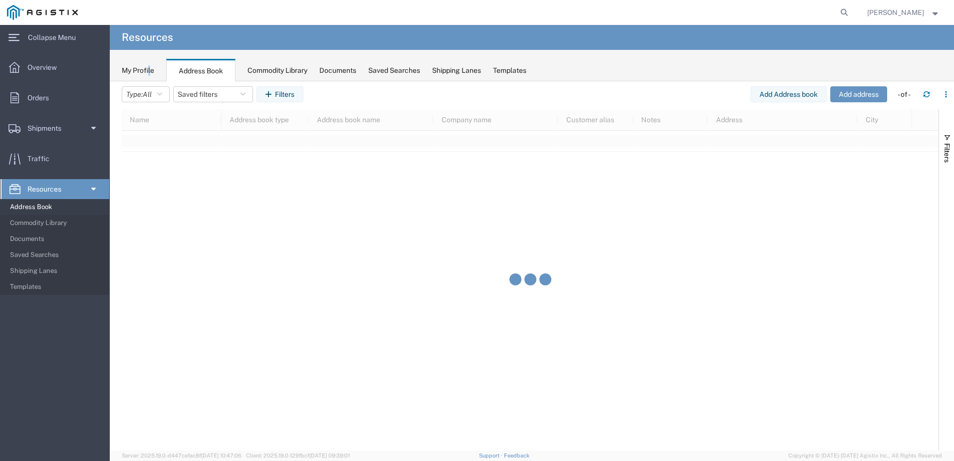
click at [150, 68] on div "My Profile" at bounding box center [138, 70] width 32 height 10
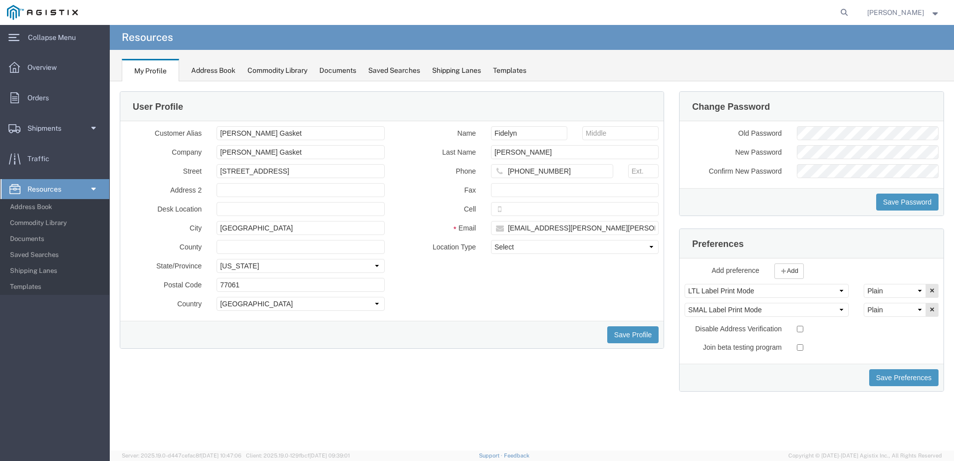
drag, startPoint x: 149, startPoint y: 66, endPoint x: 343, endPoint y: 38, distance: 196.5
click at [360, 43] on agx-page-header "Resources" at bounding box center [532, 37] width 844 height 25
click at [40, 123] on span "Shipments" at bounding box center [47, 128] width 41 height 20
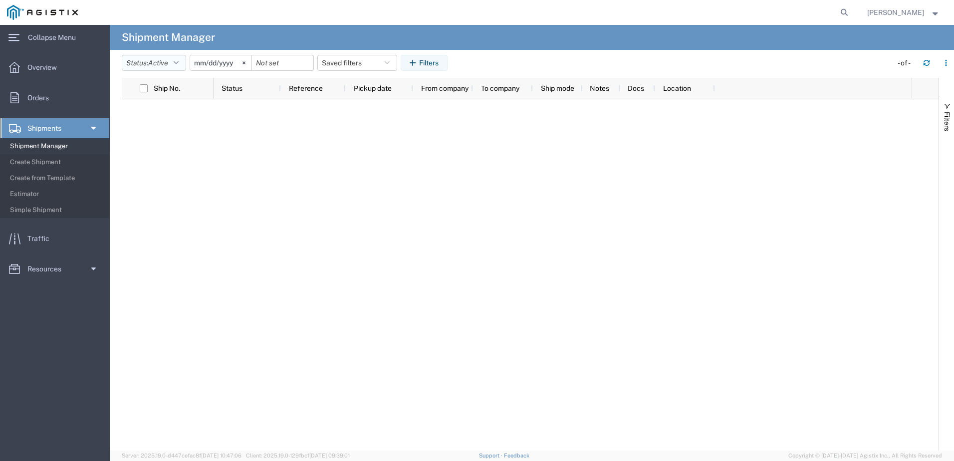
click at [179, 60] on icon "button" at bounding box center [176, 62] width 5 height 7
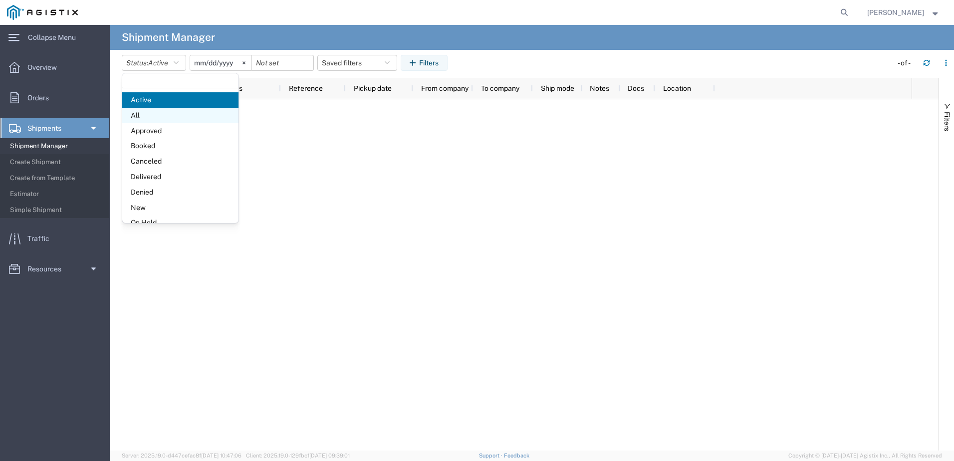
click at [151, 120] on span "All" at bounding box center [180, 115] width 116 height 15
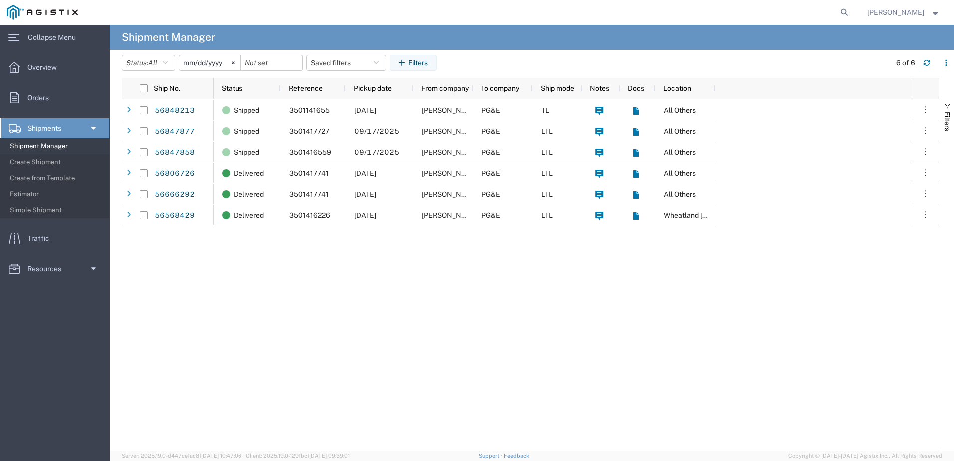
click at [223, 64] on input "[DATE]" at bounding box center [209, 62] width 61 height 15
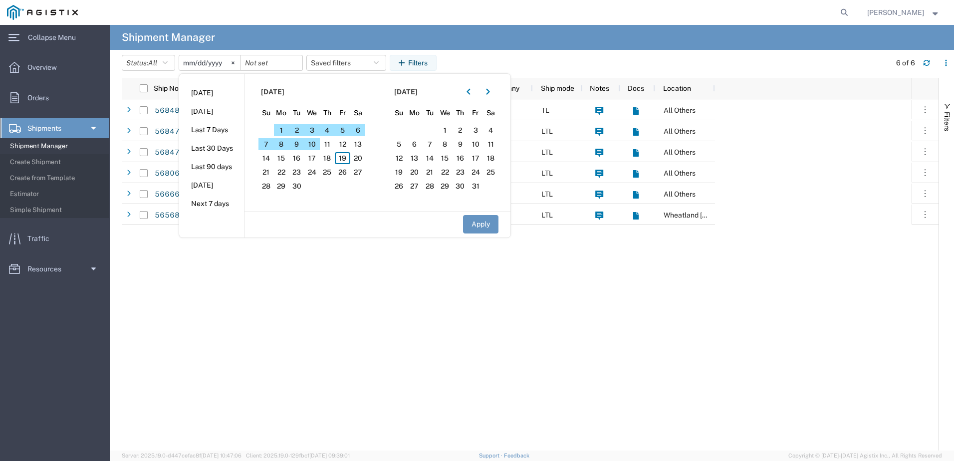
drag, startPoint x: 291, startPoint y: 334, endPoint x: 291, endPoint y: 326, distance: 7.5
click at [291, 329] on div "Shipped 3501141655 09/18/2025 Lamons Gasket PG&E TL All Others Shipped 35014177…" at bounding box center [562, 274] width 698 height 351
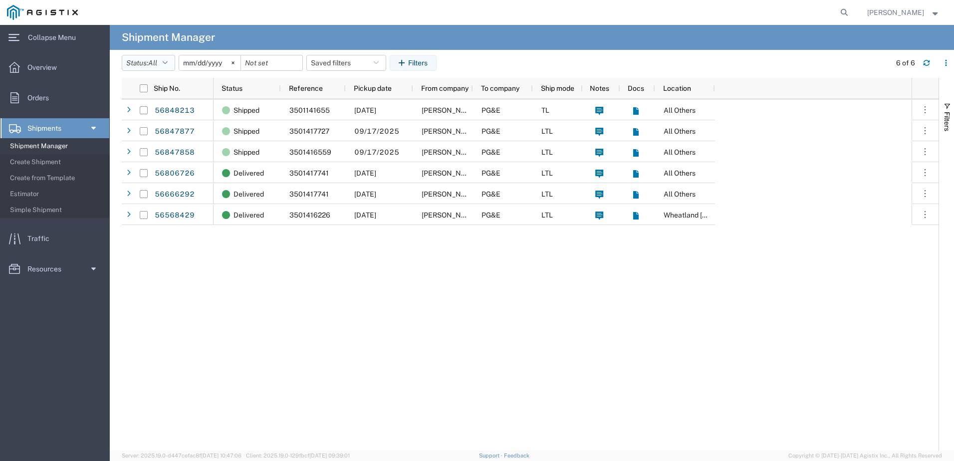
click at [163, 61] on button "Status: All" at bounding box center [148, 63] width 53 height 16
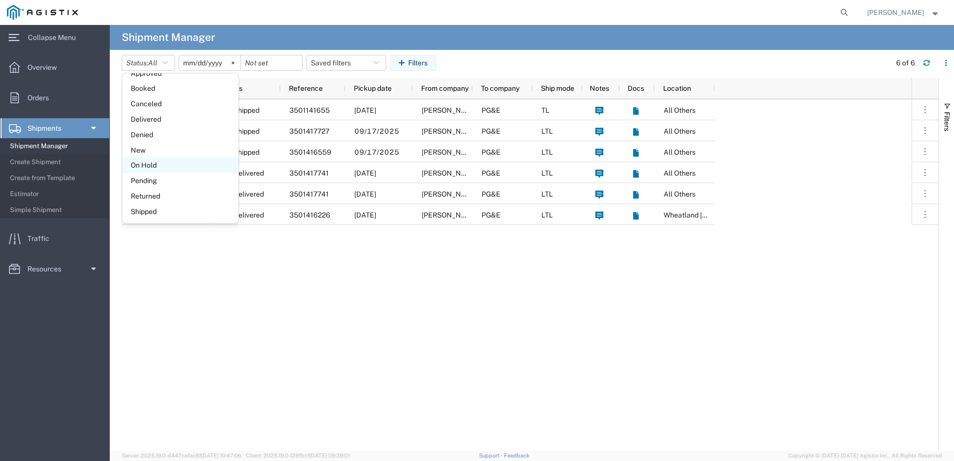
scroll to position [58, 0]
click at [150, 186] on span "Pending" at bounding box center [180, 180] width 116 height 15
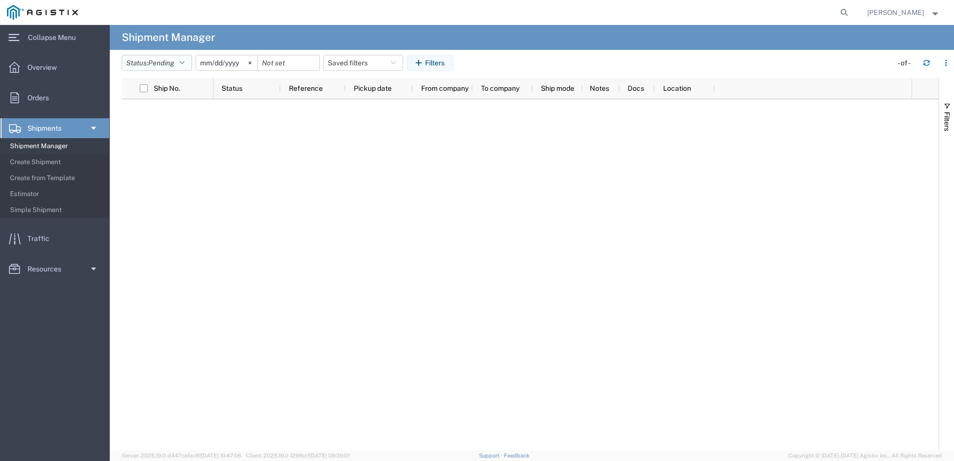
click at [189, 61] on button "Status: Pending" at bounding box center [157, 63] width 70 height 16
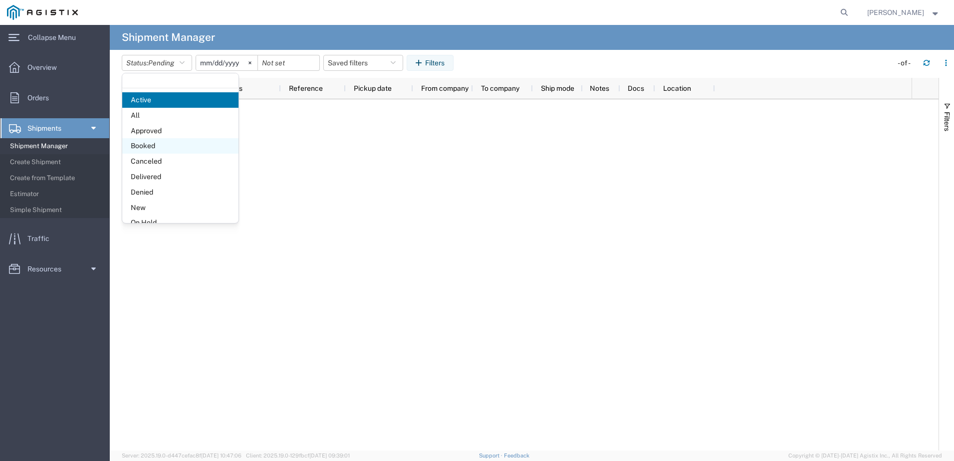
click at [152, 145] on span "Booked" at bounding box center [180, 145] width 116 height 15
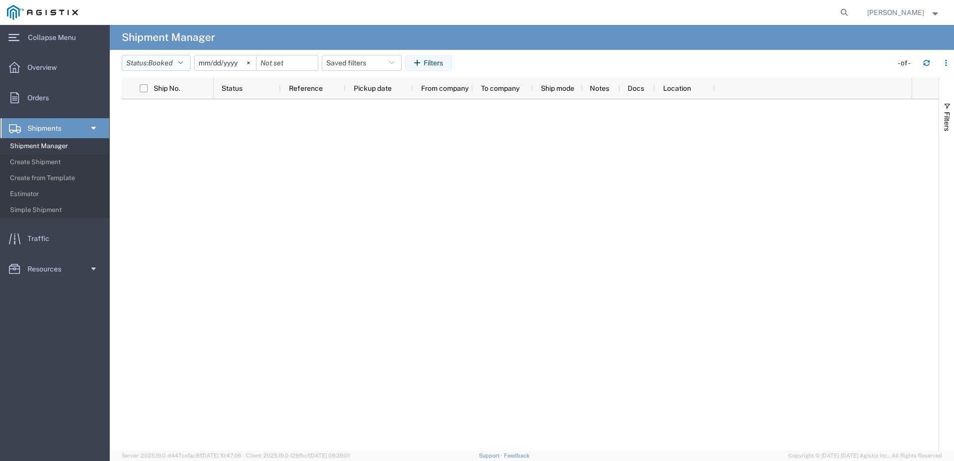
click at [182, 66] on icon "button" at bounding box center [180, 62] width 5 height 7
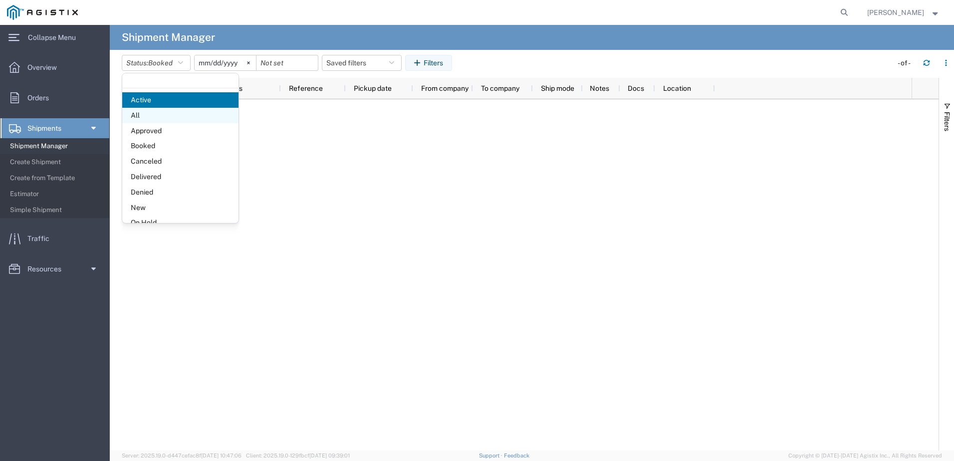
click at [148, 115] on span "All" at bounding box center [180, 115] width 116 height 15
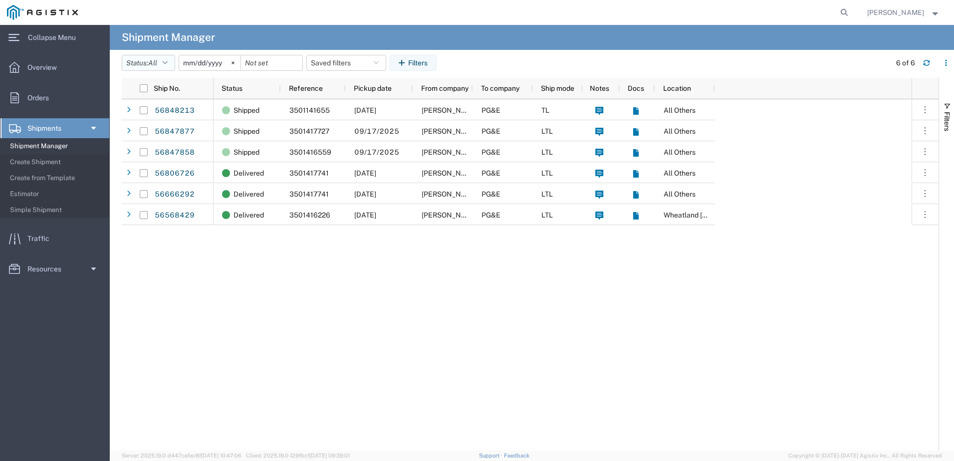
click at [173, 67] on button "Status: All" at bounding box center [148, 63] width 53 height 16
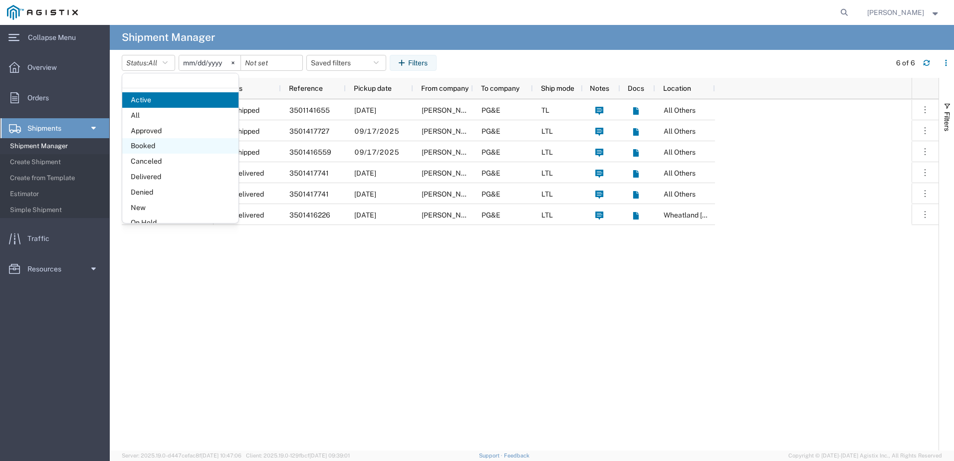
click at [139, 147] on span "Booked" at bounding box center [180, 145] width 116 height 15
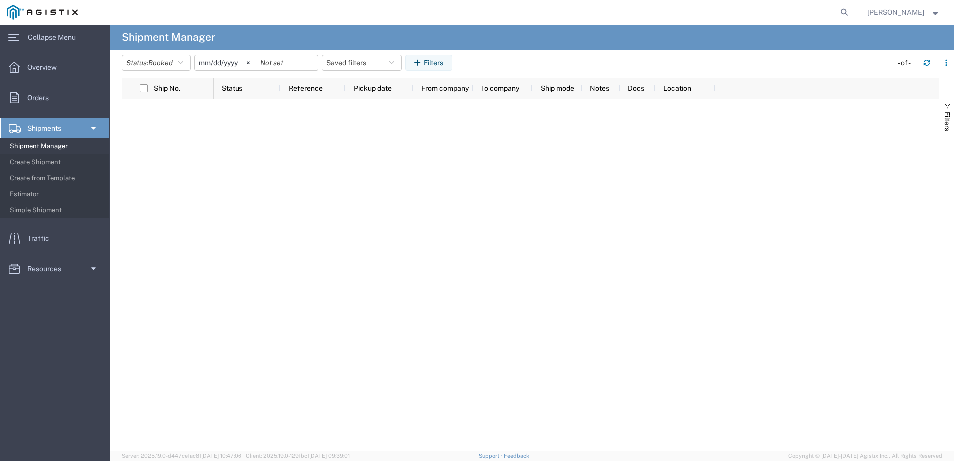
click at [224, 63] on input "[DATE]" at bounding box center [224, 62] width 61 height 15
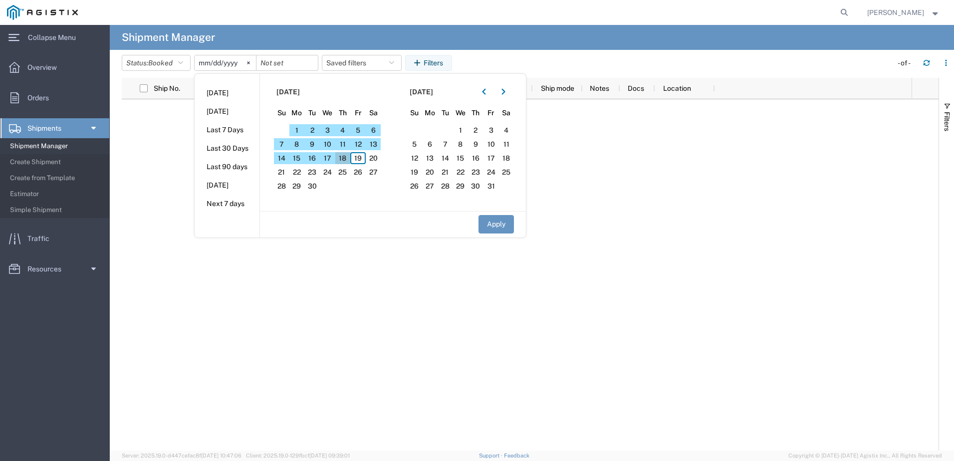
click at [345, 159] on span "18" at bounding box center [342, 158] width 15 height 12
click at [179, 61] on button "Status: Booked" at bounding box center [156, 63] width 69 height 16
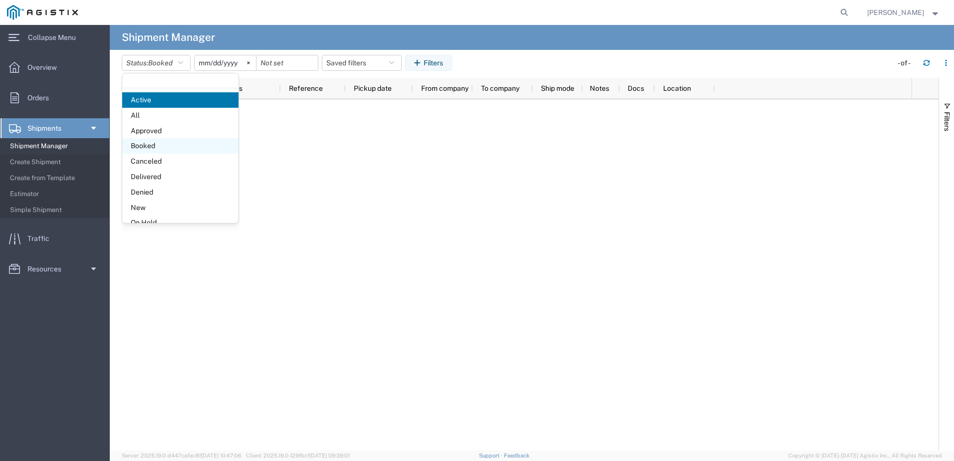
click at [152, 141] on span "Booked" at bounding box center [180, 145] width 116 height 15
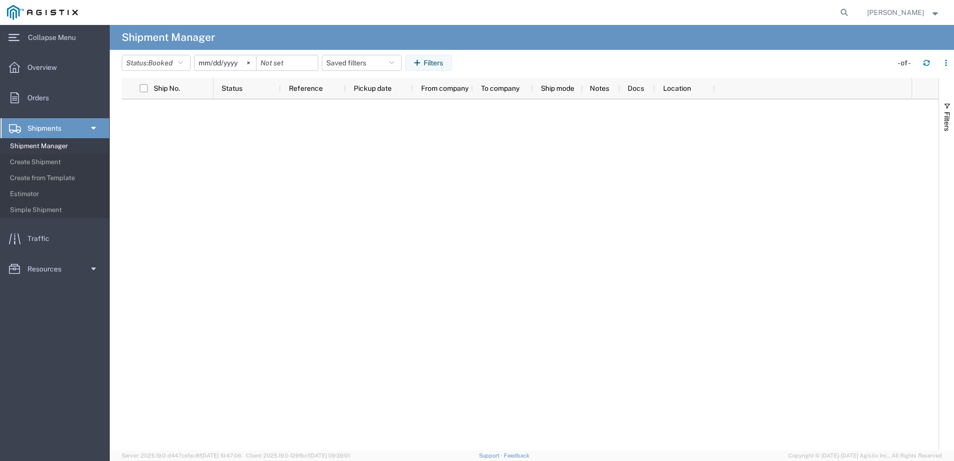
click at [218, 61] on input "[DATE]" at bounding box center [224, 62] width 61 height 15
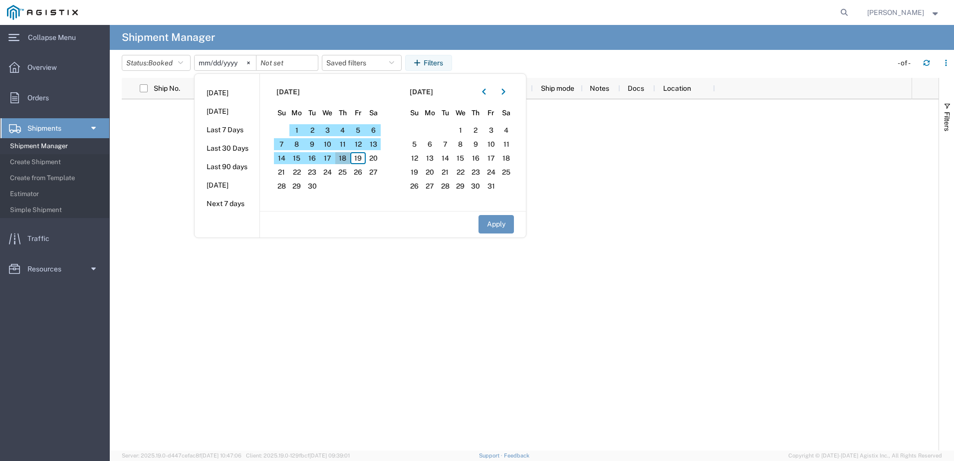
click at [346, 160] on span "18" at bounding box center [342, 158] width 15 height 12
click at [502, 223] on button "Apply" at bounding box center [495, 224] width 35 height 18
type input "2025-09-18"
click at [502, 223] on button "Apply" at bounding box center [495, 224] width 35 height 18
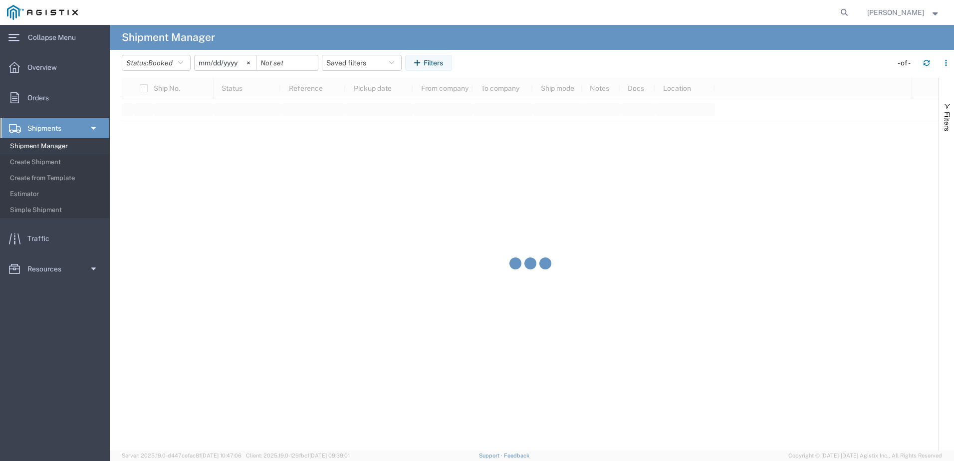
click at [502, 222] on div at bounding box center [530, 264] width 816 height 373
click at [502, 222] on div at bounding box center [562, 274] width 698 height 351
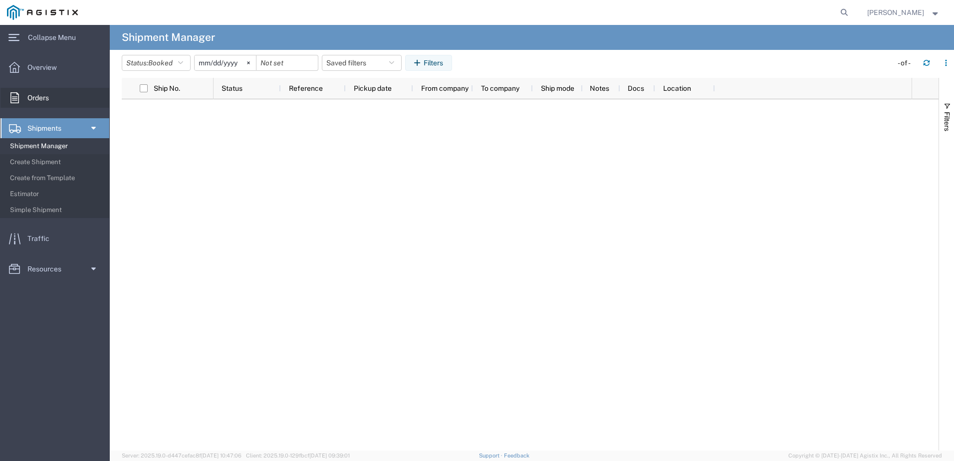
click at [53, 100] on span "Orders" at bounding box center [41, 98] width 28 height 20
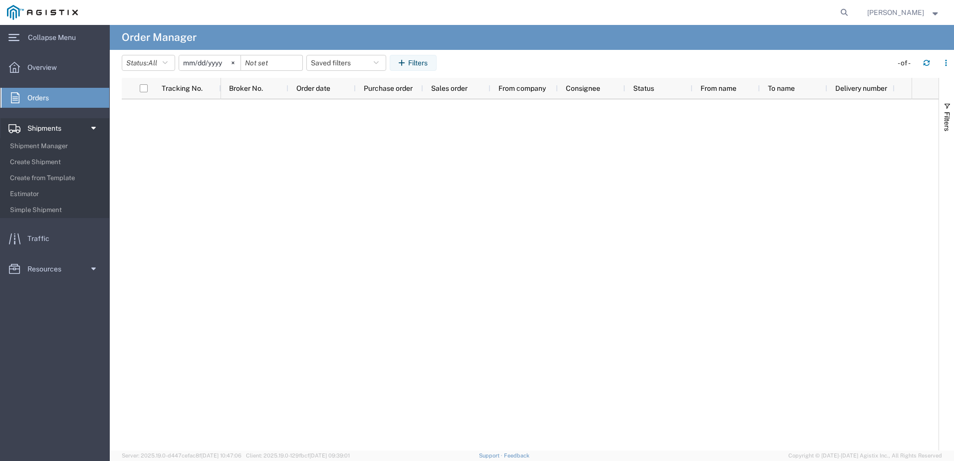
click at [31, 121] on span "Shipments" at bounding box center [47, 128] width 41 height 20
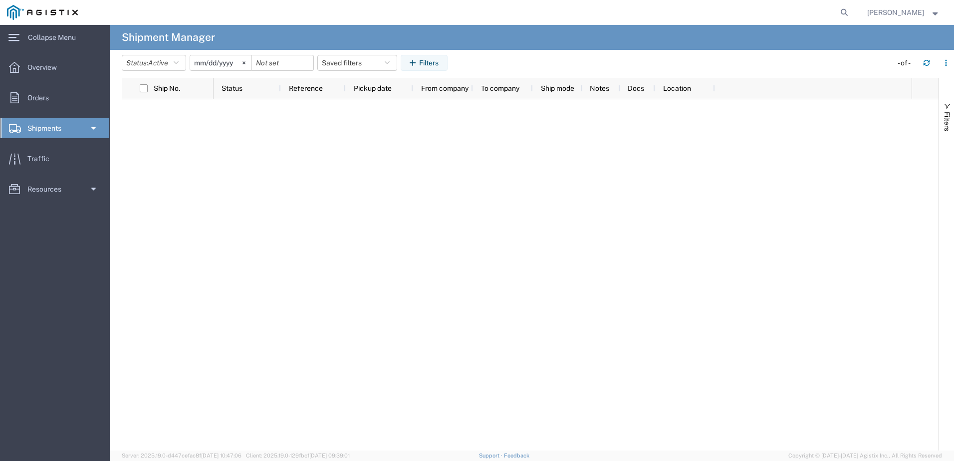
click at [85, 122] on link "Shipments" at bounding box center [54, 128] width 109 height 20
drag, startPoint x: 283, startPoint y: 213, endPoint x: 270, endPoint y: 41, distance: 172.6
click at [283, 211] on div at bounding box center [562, 274] width 698 height 351
click at [168, 66] on span "Active" at bounding box center [158, 63] width 20 height 8
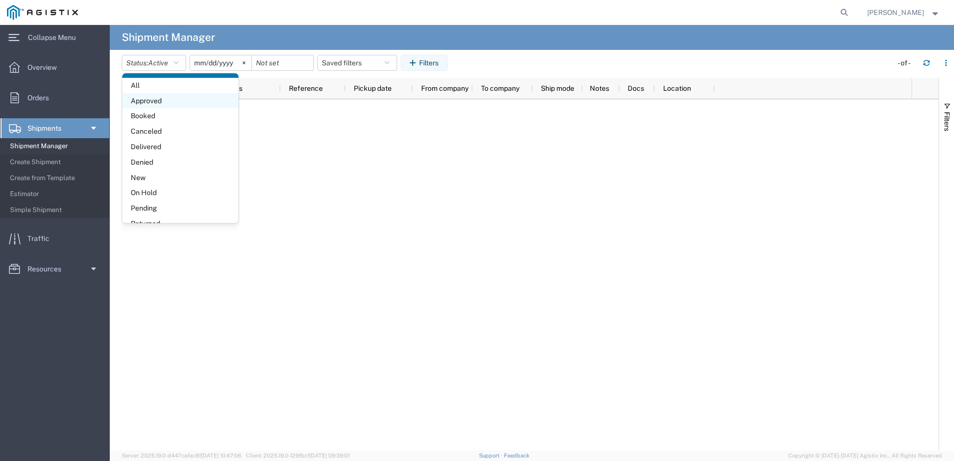
scroll to position [58, 0]
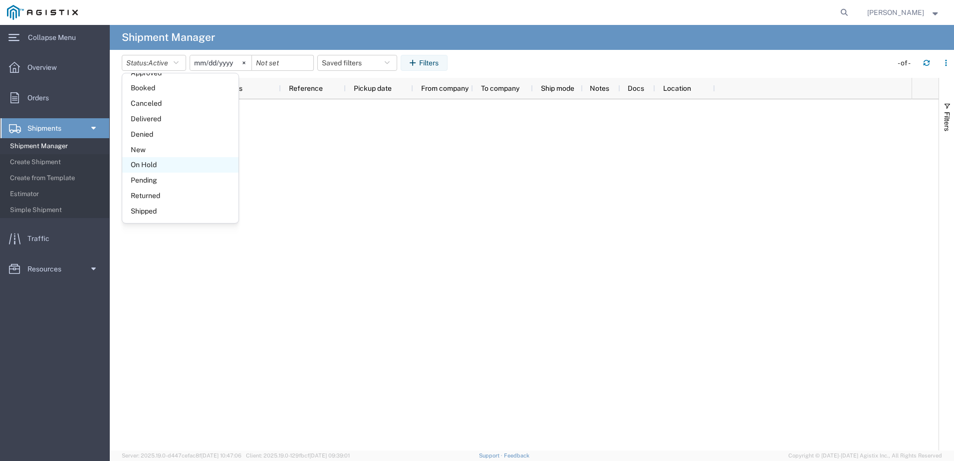
click at [145, 168] on span "On Hold" at bounding box center [180, 164] width 116 height 15
click at [238, 68] on input "[DATE]" at bounding box center [225, 62] width 61 height 15
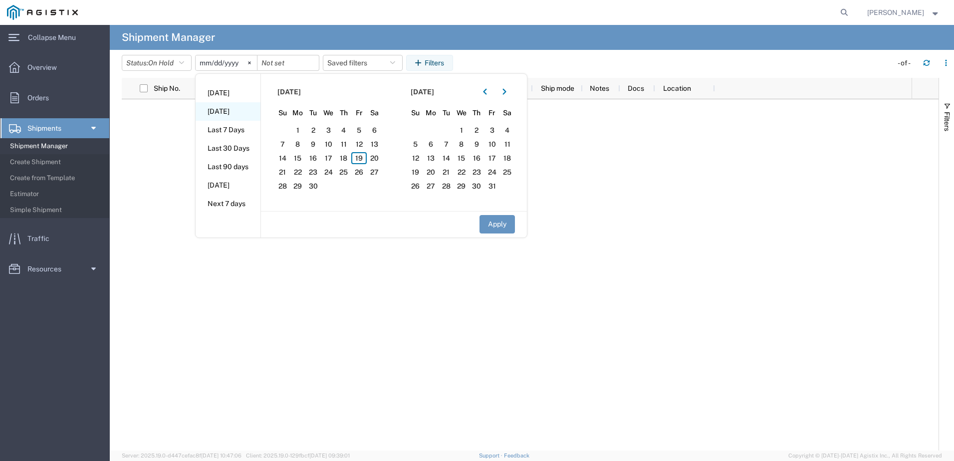
click at [235, 109] on li "Yesterday" at bounding box center [227, 111] width 65 height 18
type input "2025-09-18"
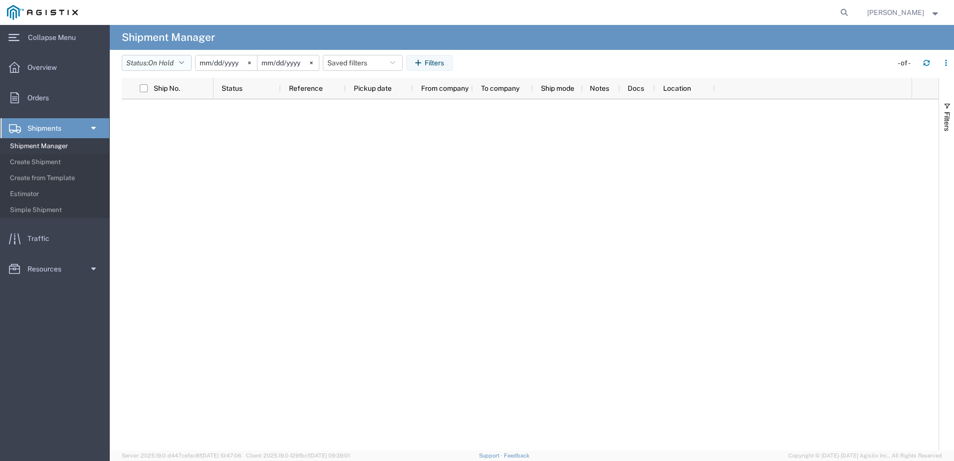
click at [168, 59] on span "On Hold" at bounding box center [160, 63] width 25 height 8
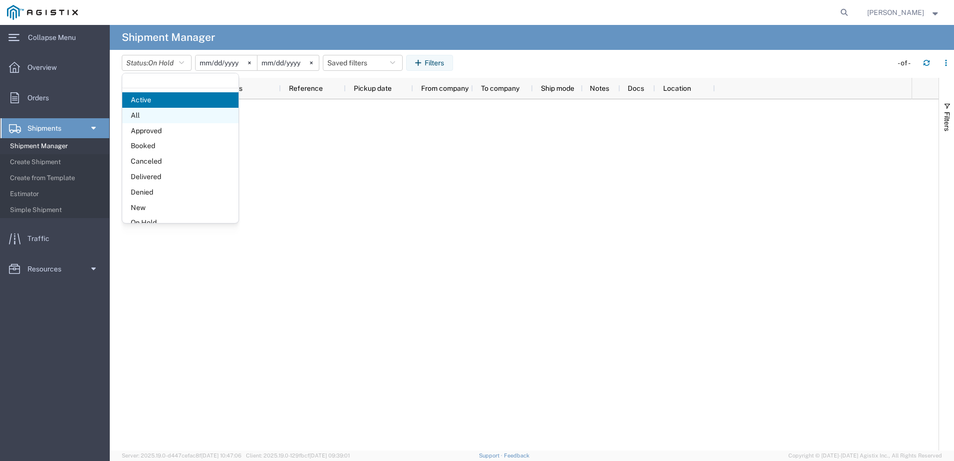
click at [161, 114] on span "All" at bounding box center [180, 115] width 116 height 15
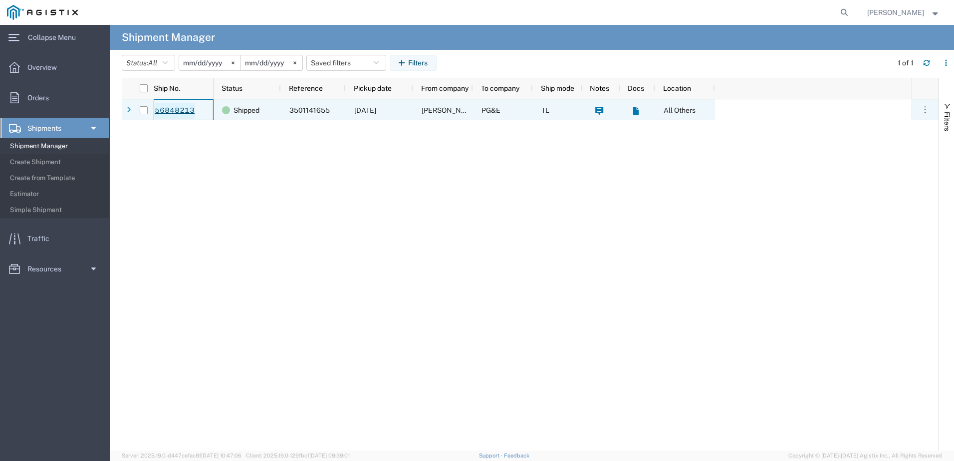
click at [189, 108] on link "56848213" at bounding box center [174, 111] width 41 height 16
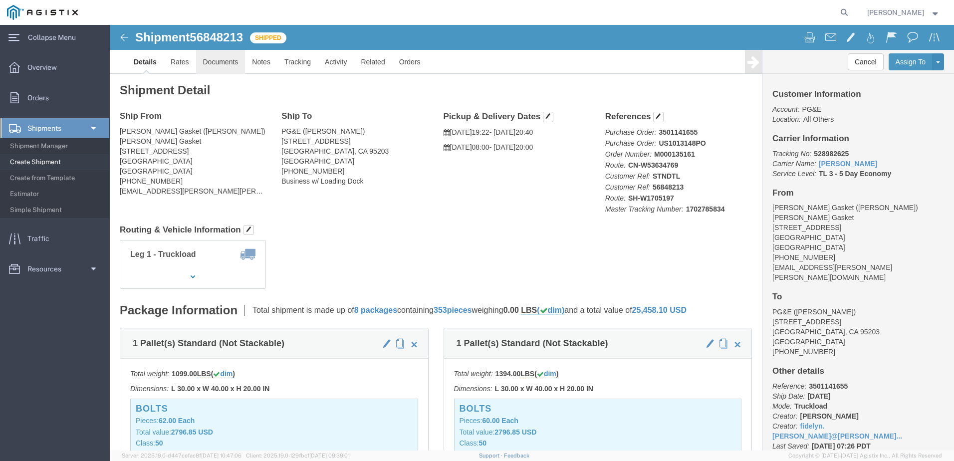
drag, startPoint x: 101, startPoint y: 39, endPoint x: 109, endPoint y: 40, distance: 8.6
click link "Documents"
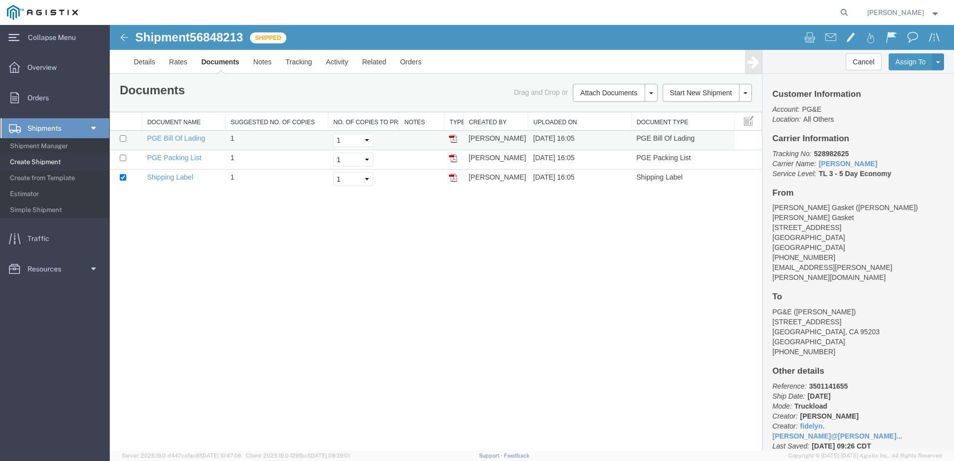
click at [182, 143] on td "PGE Bill Of Lading" at bounding box center [183, 140] width 83 height 19
click at [189, 139] on link "PGE Bill Of Lading" at bounding box center [176, 138] width 58 height 8
click at [173, 174] on link "Shipping Label" at bounding box center [170, 177] width 46 height 8
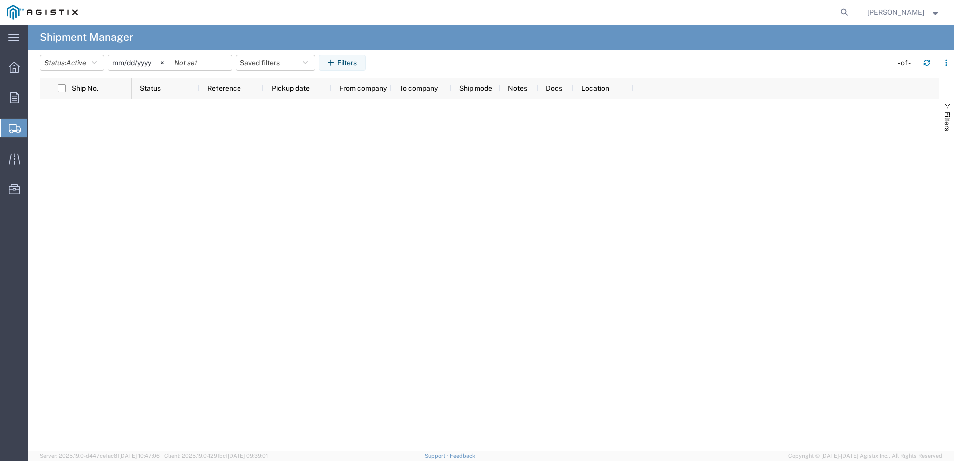
click at [0, 0] on span "Create Shipment" at bounding box center [0, 0] width 0 height 0
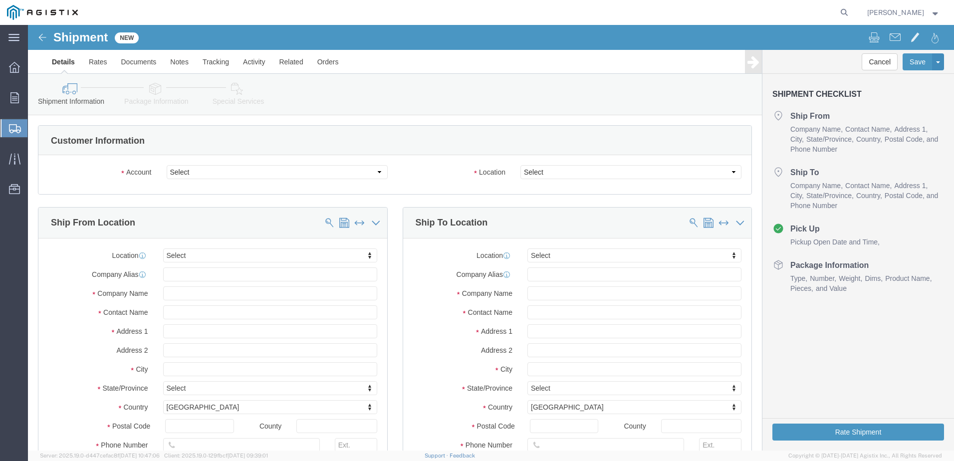
select select
click select "Select [PERSON_NAME] Gasket PG&E"
select select "9596"
click select "Select [PERSON_NAME] Gasket PG&E"
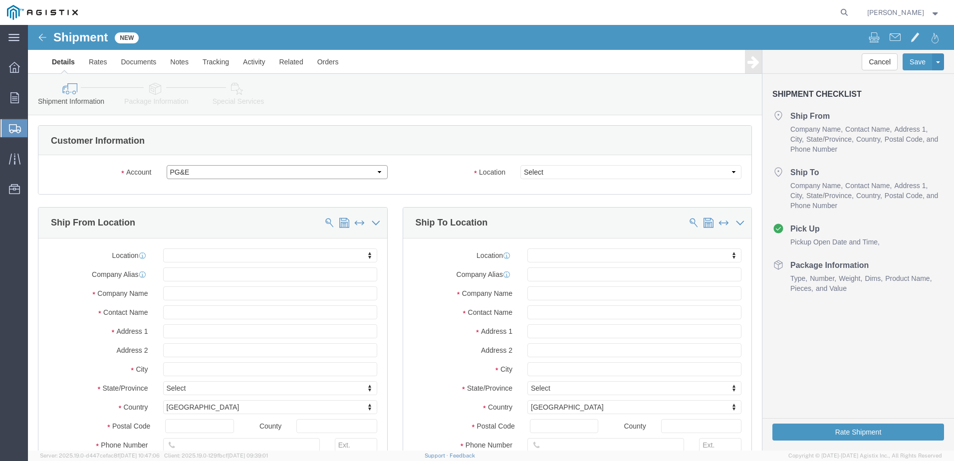
select select "PURCHORD"
select select
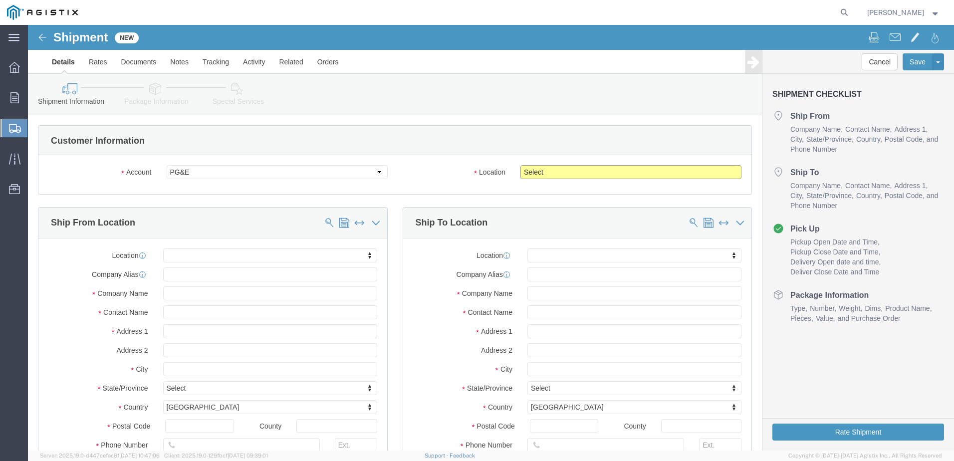
click select "Select All Others [GEOGRAPHIC_DATA] [GEOGRAPHIC_DATA] [GEOGRAPHIC_DATA] [GEOGRA…"
select select "19740"
click select "Select All Others [GEOGRAPHIC_DATA] [GEOGRAPHIC_DATA] [GEOGRAPHIC_DATA] [GEOGRA…"
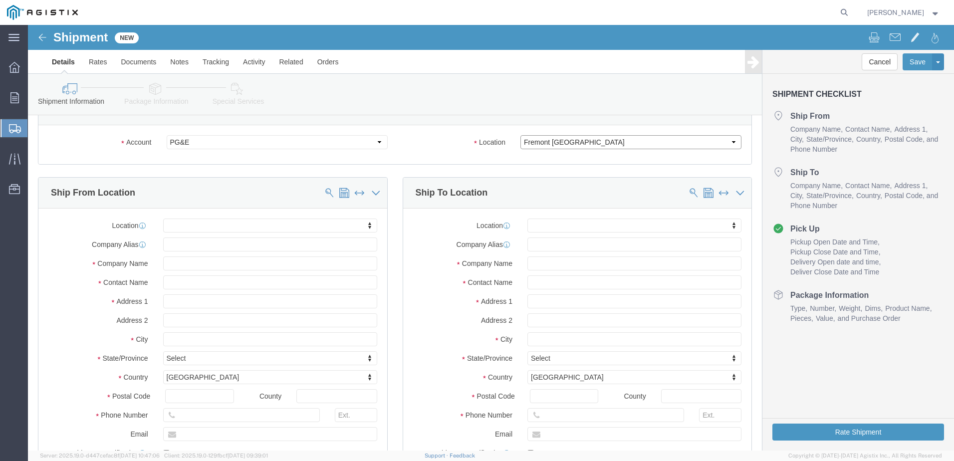
scroll to position [150, 0]
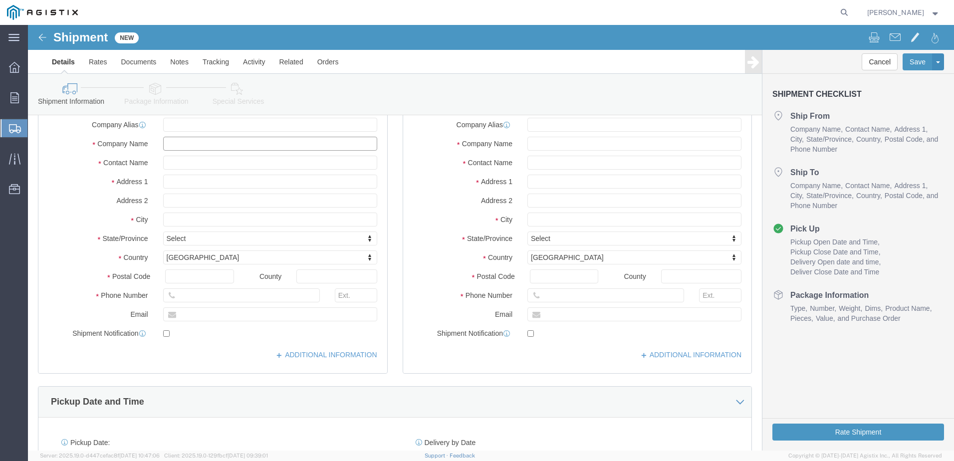
click input "text"
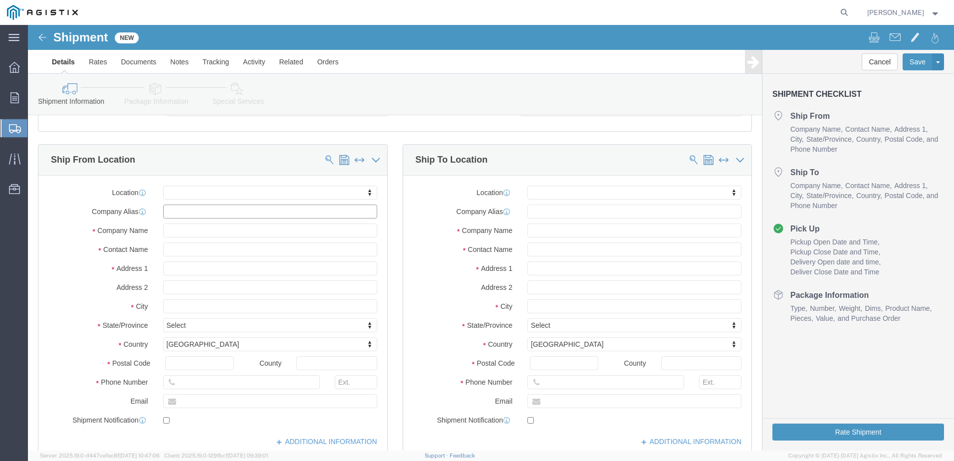
scroll to position [0, 0]
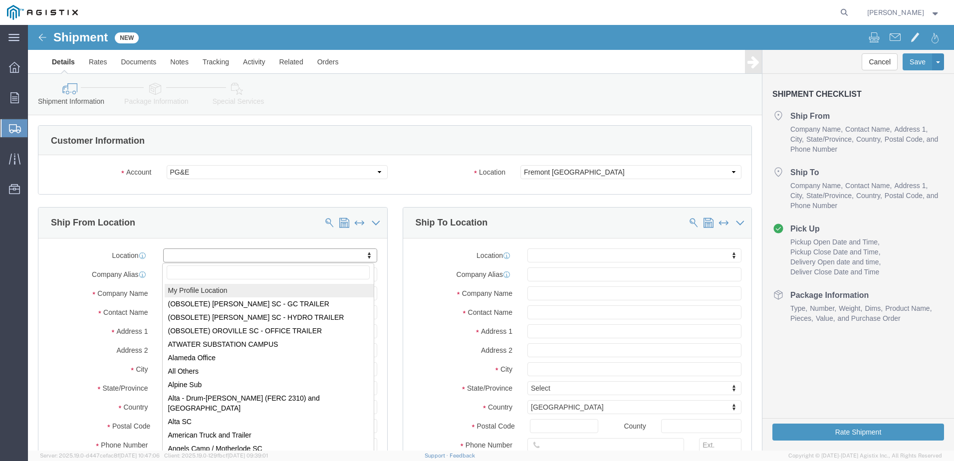
select select "MYPROFILE"
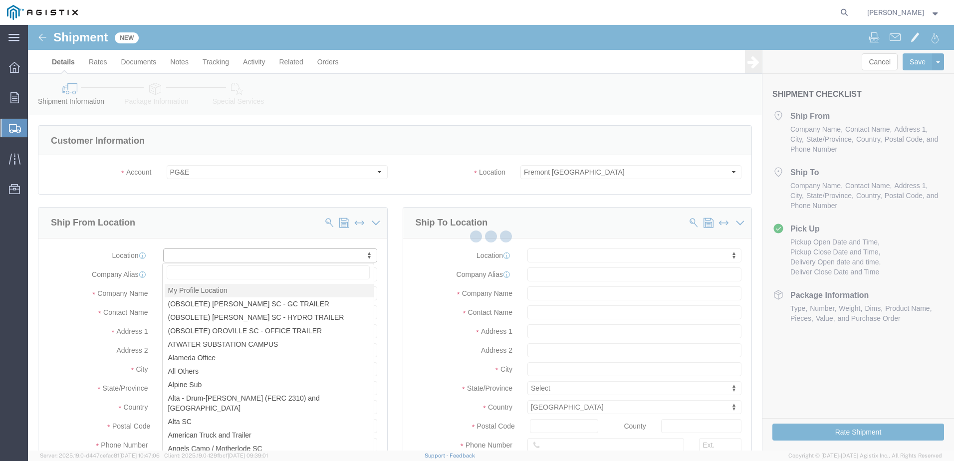
type input "[STREET_ADDRESS]"
type input "77061"
type input "[PHONE_NUMBER]"
type input "[EMAIL_ADDRESS][PERSON_NAME][PERSON_NAME][DOMAIN_NAME]"
checkbox input "true"
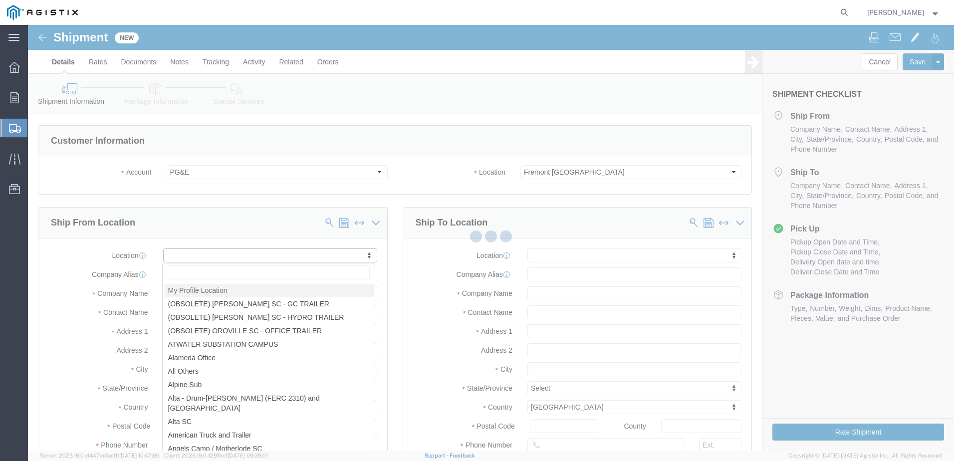
type input "[PERSON_NAME] Gasket"
type input "[PERSON_NAME]"
type input "[GEOGRAPHIC_DATA]"
select select "[GEOGRAPHIC_DATA]"
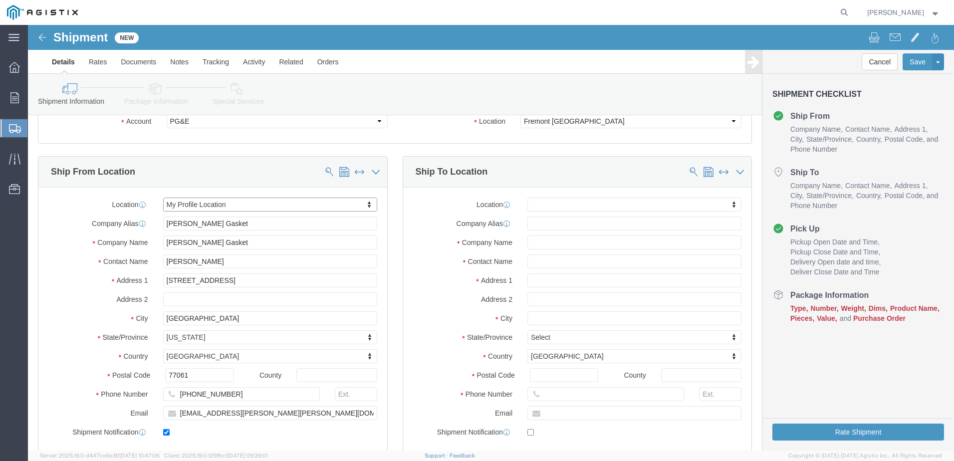
scroll to position [50, 0]
click input "text"
type input "FREMONT"
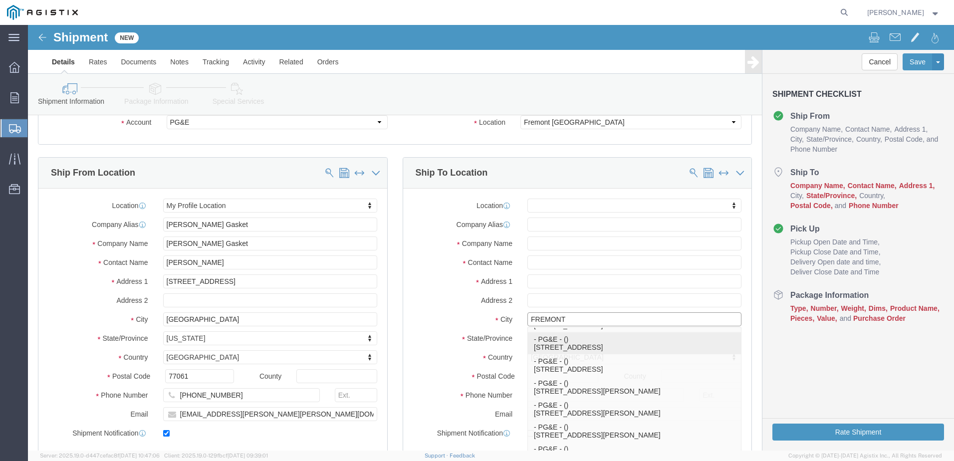
scroll to position [100, 0]
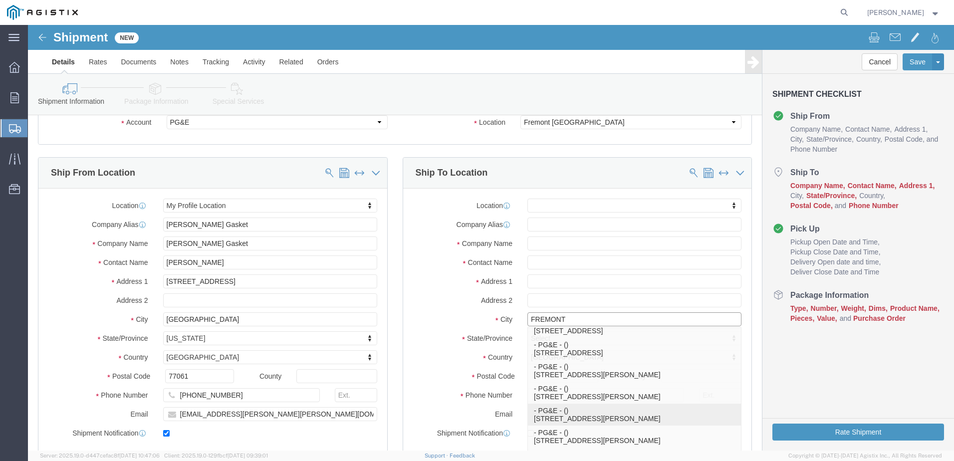
click p "- PG&E - () [STREET_ADDRESS][PERSON_NAME]"
select select
type input "[STREET_ADDRESS][PERSON_NAME]"
type input "94538-3129"
type input "PG&E"
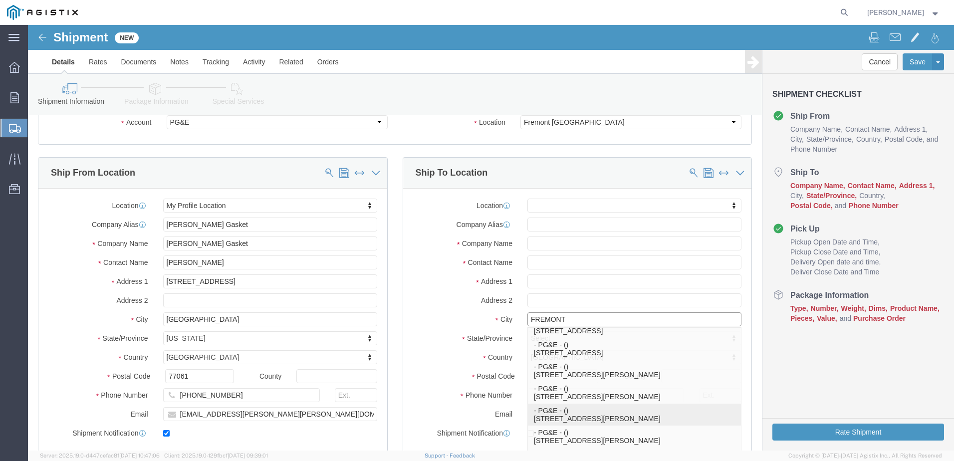
type input "Fremont"
select select "CA"
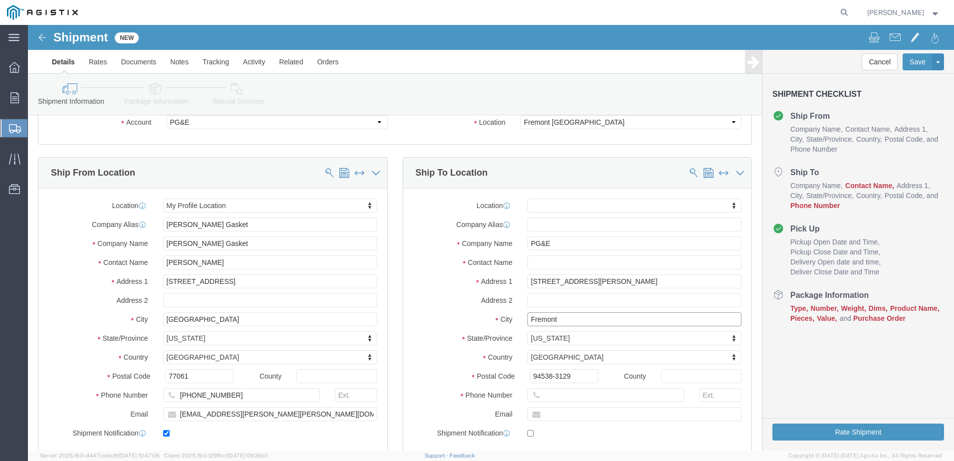
type input "Fremont"
select select
click input "text"
type input "[PERSON_NAME]"
click input "text"
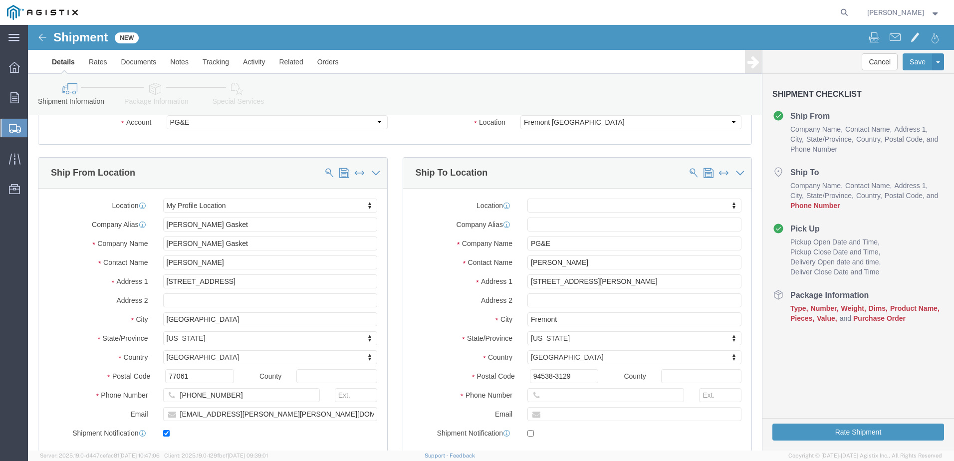
click label "Address 2"
click input "text"
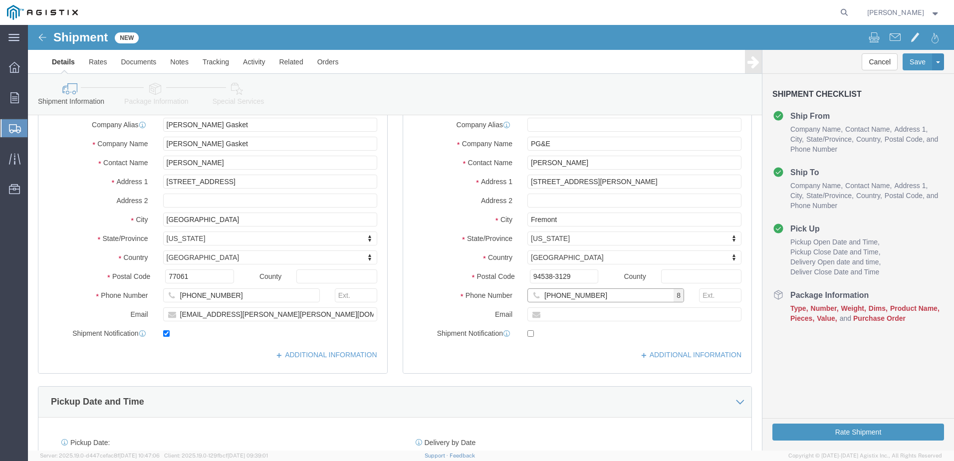
scroll to position [299, 0]
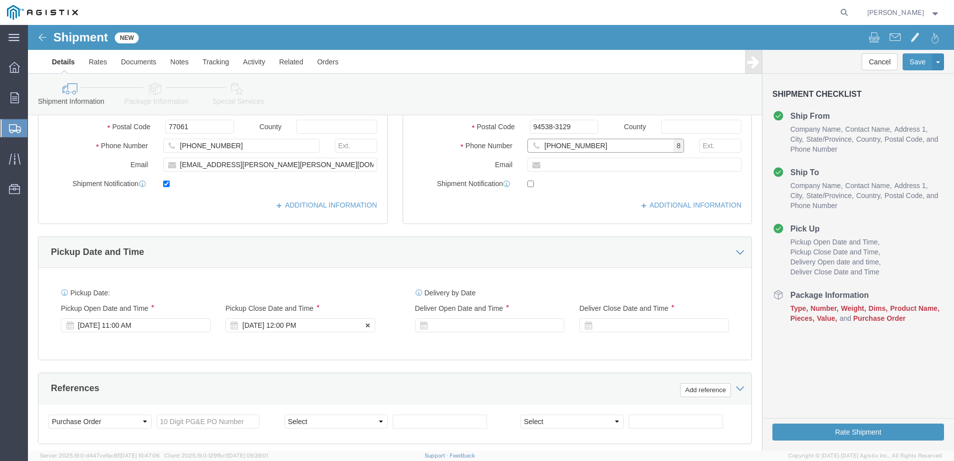
type input "[PHONE_NUMBER]"
click div "[DATE] 12:00 PM"
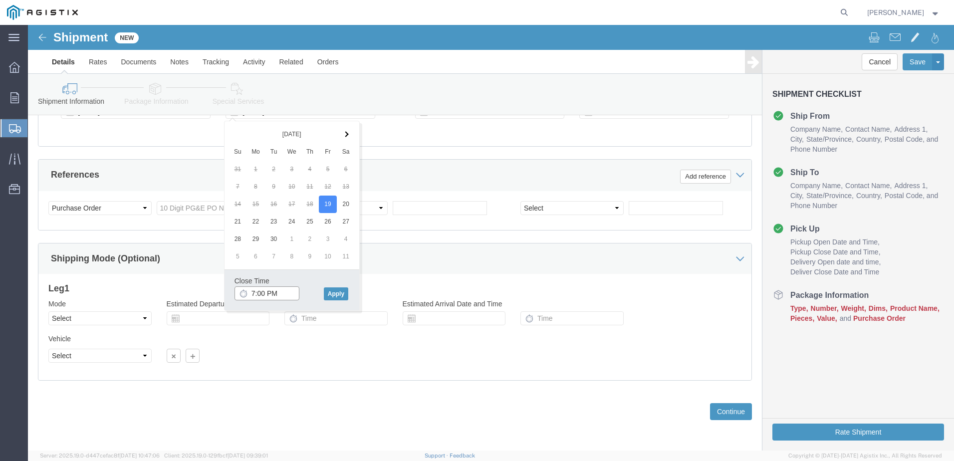
type input "8:00 PM"
click button "Apply"
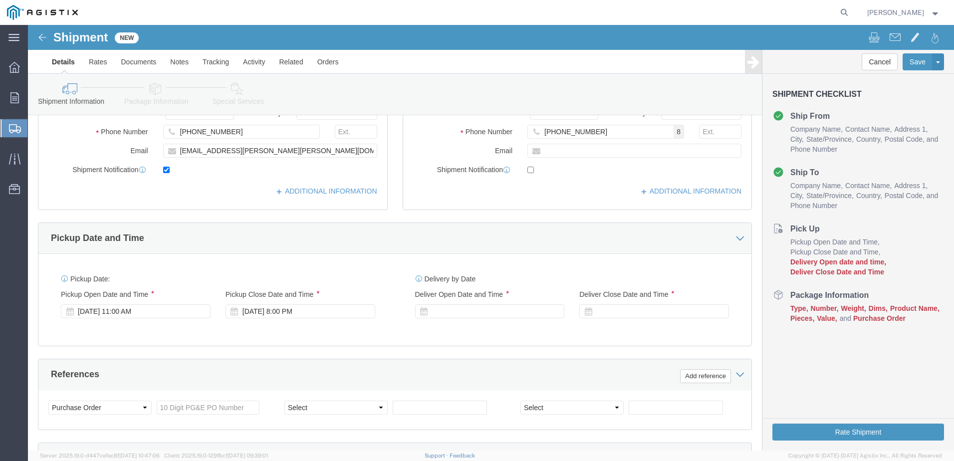
scroll to position [263, 0]
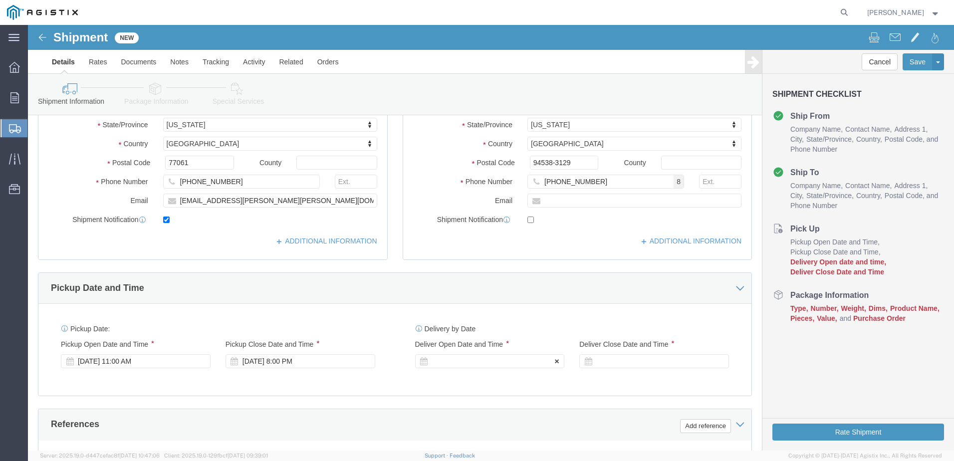
click div
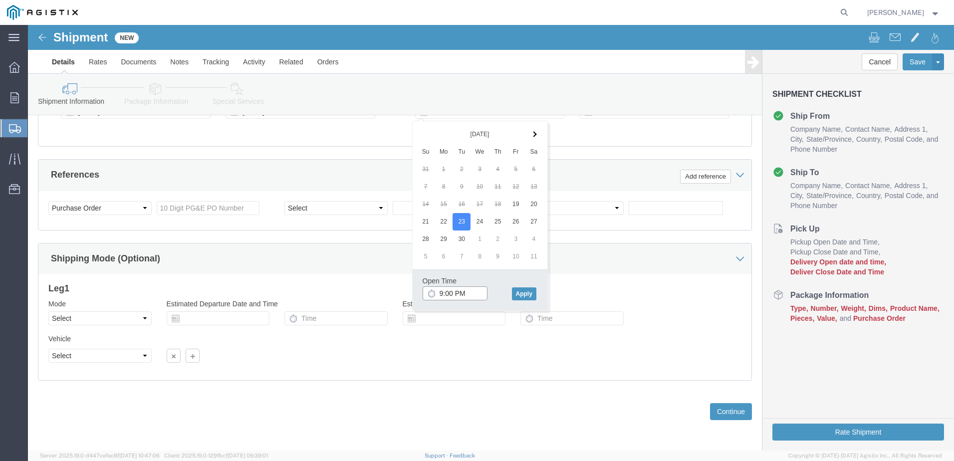
click input "9:00 PM"
type input "8:00 AM"
click div "Open Time 8:00 AM [DATE] 9:00 PM - [DATE] 9:00 PM Cancel Apply"
click button "Apply"
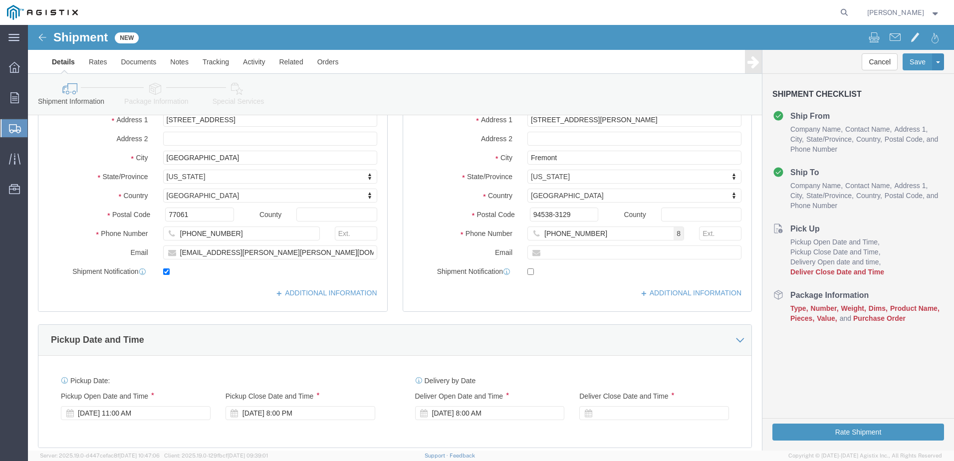
scroll to position [263, 0]
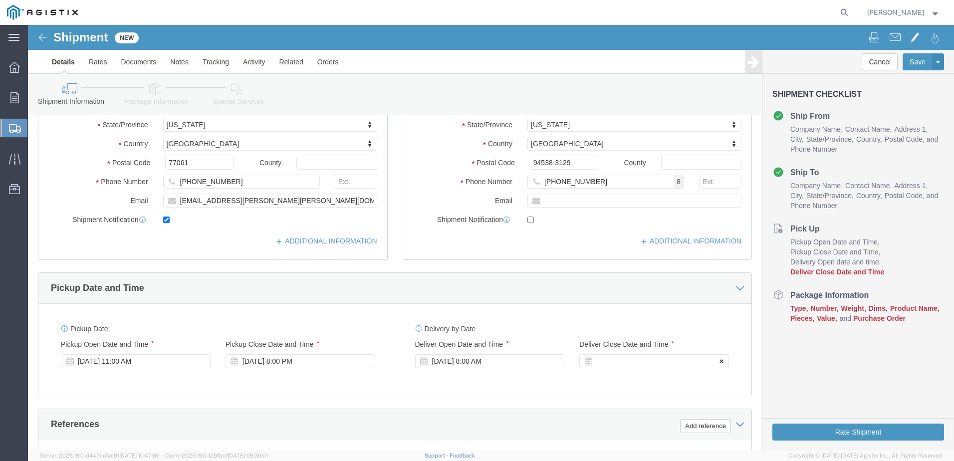
click div "Deliver Close Date Deliver Close Time Deliver Close Date and Time"
click div
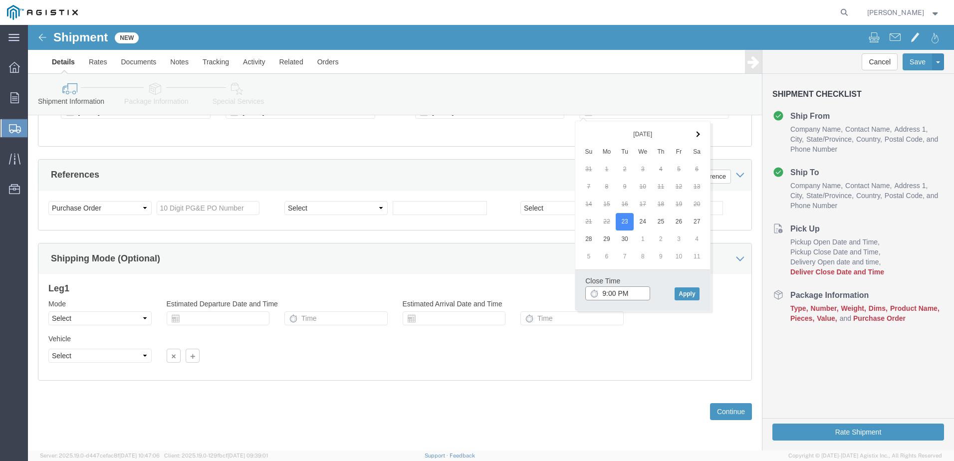
type input "8:00 PM"
click button "Apply"
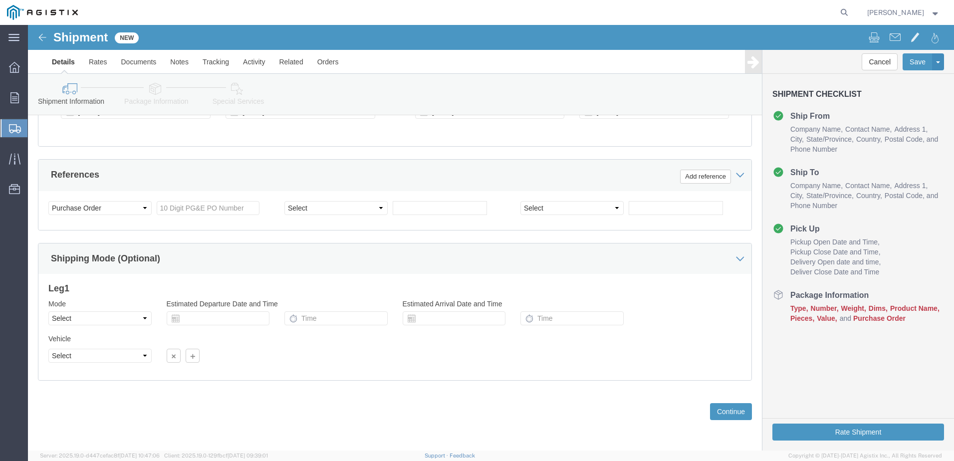
drag, startPoint x: 78, startPoint y: 305, endPoint x: 67, endPoint y: 280, distance: 27.4
click div "Mode Select Air Less than Truckload Multi-Leg Ocean Freight Rail Small Parcel T…"
drag, startPoint x: 70, startPoint y: 297, endPoint x: 79, endPoint y: 301, distance: 9.8
click select "Select Air Less than Truckload Multi-Leg Ocean Freight Rail Small Parcel Truckl…"
select select "LTL"
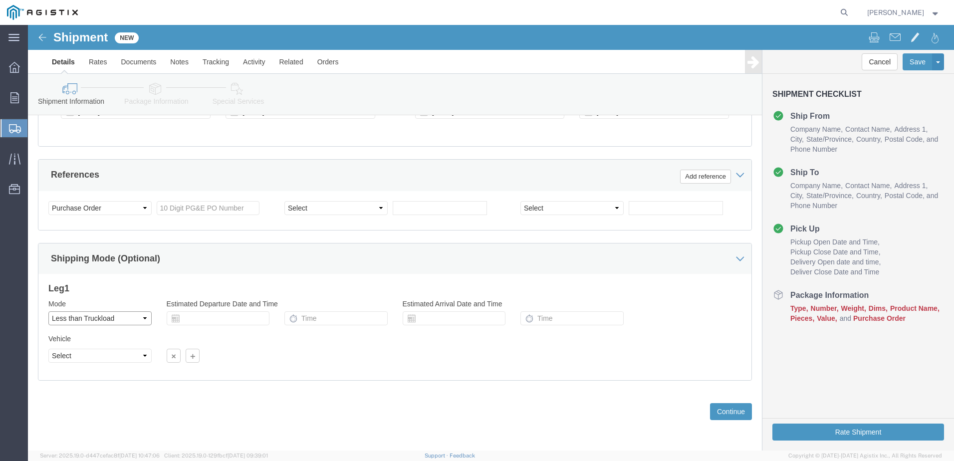
click select "Select Air Less than Truckload Multi-Leg Ocean Freight Rail Small Parcel Truckl…"
click select "Select Straight Truck"
select select "STTR"
click select "Select Straight Truck"
click button "Continue"
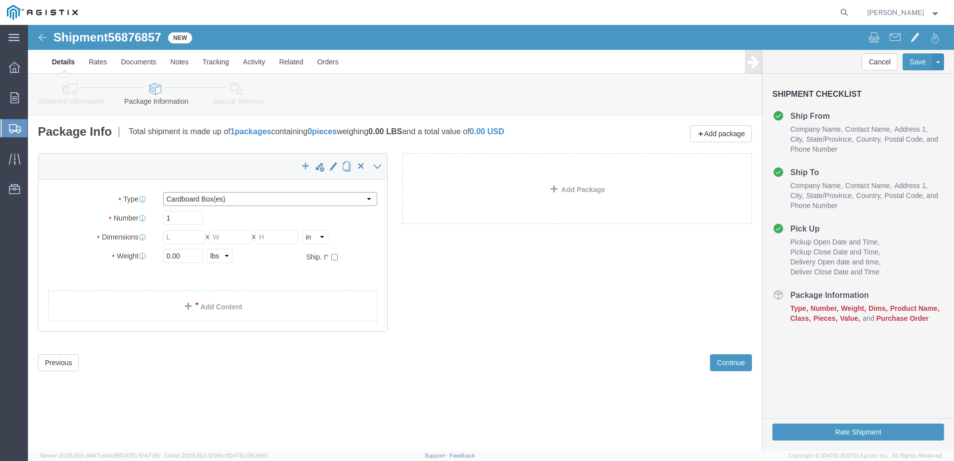
click select "Select Bulk Bundle(s) Cardboard Box(es) Carton(s) Crate(s) Drum(s) (Fiberboard)…"
select select "PSNS"
click select "Select Bulk Bundle(s) Cardboard Box(es) Carton(s) Crate(s) Drum(s) (Fiberboard)…"
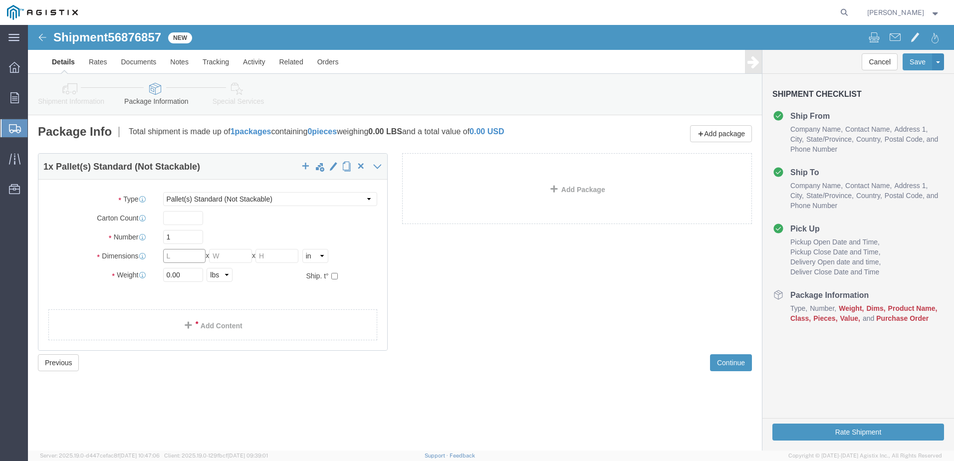
click input "text"
type input "24"
type input "15"
drag, startPoint x: 158, startPoint y: 249, endPoint x: 68, endPoint y: 230, distance: 91.6
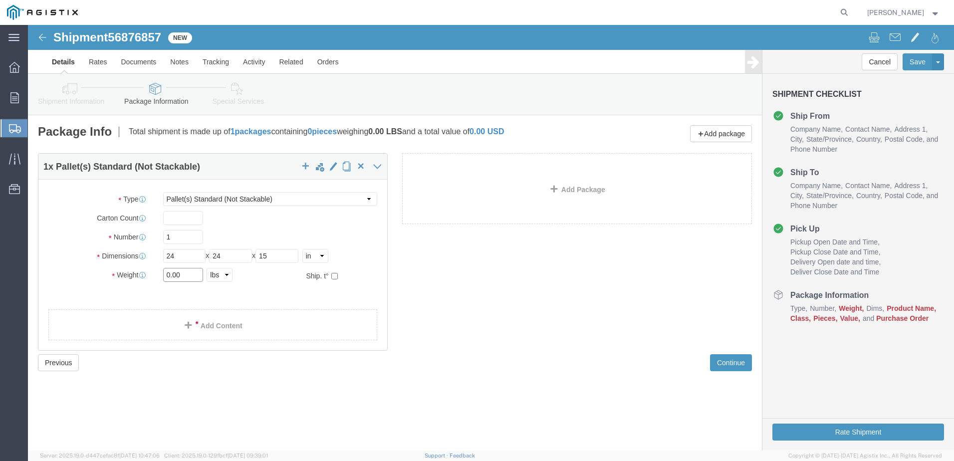
click div "Package Type Select Bulk Bundle(s) Cardboard Box(es) Carton(s) Crate(s) Drum(s)…"
type input "234"
click link "Add Content"
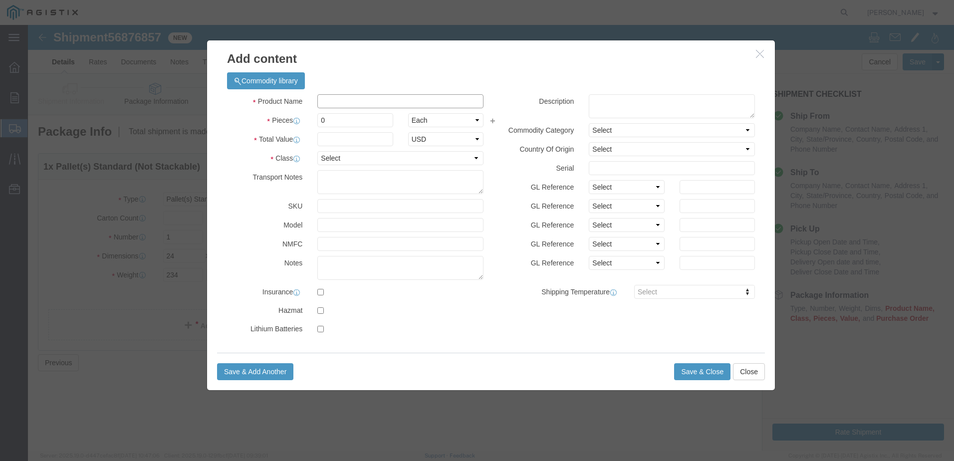
click input "text"
type input "BOLTS"
drag, startPoint x: 308, startPoint y: 97, endPoint x: 255, endPoint y: 96, distance: 52.4
click div "Pieces 0 Select Bag Barrels 100Board Feet Bottle Box Blister Pack Carats Can Ca…"
click input "0"
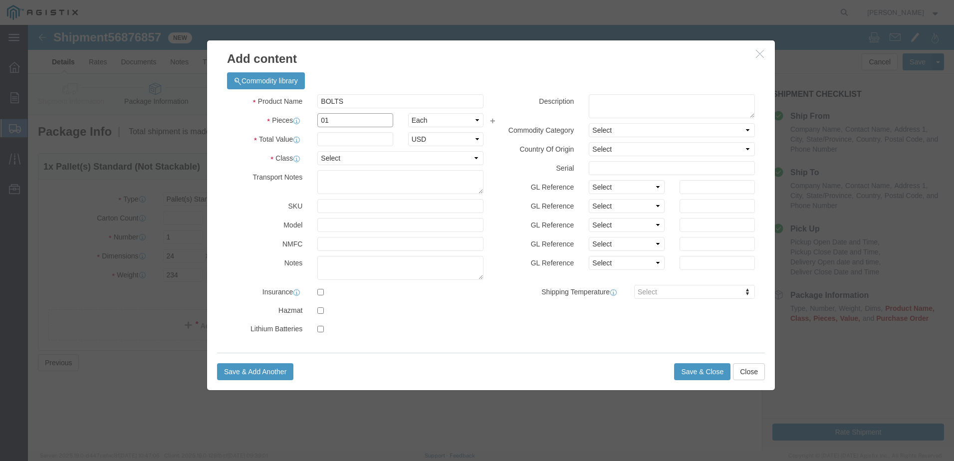
type input "0"
type input "108"
click div "Commodity library"
click input "text"
paste input "1,528.00"
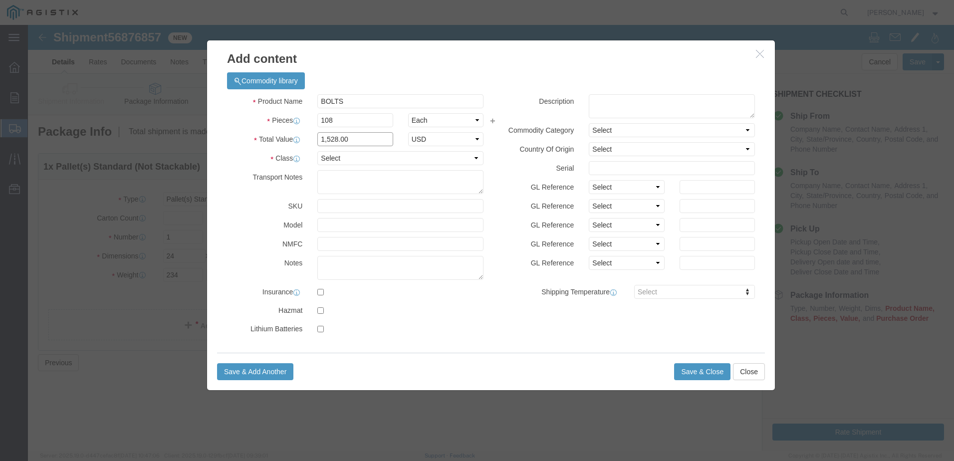
click input "1,528.00"
type input "1,528.00"
click select "Select 50 55 60 65 70 85 92.5 100 125 175 250 300 400"
select select "50"
click select "Select 50 55 60 65 70 85 92.5 100 125 175 250 300 400"
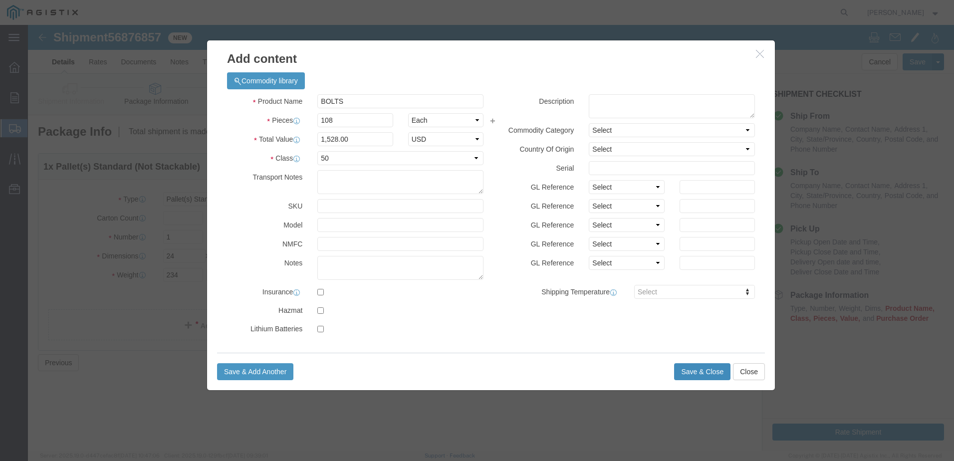
click button "Save & Close"
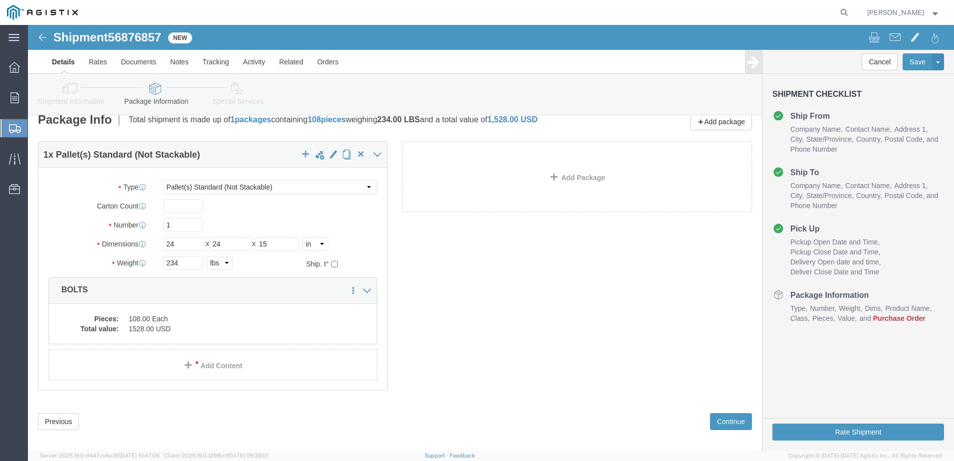
scroll to position [22, 0]
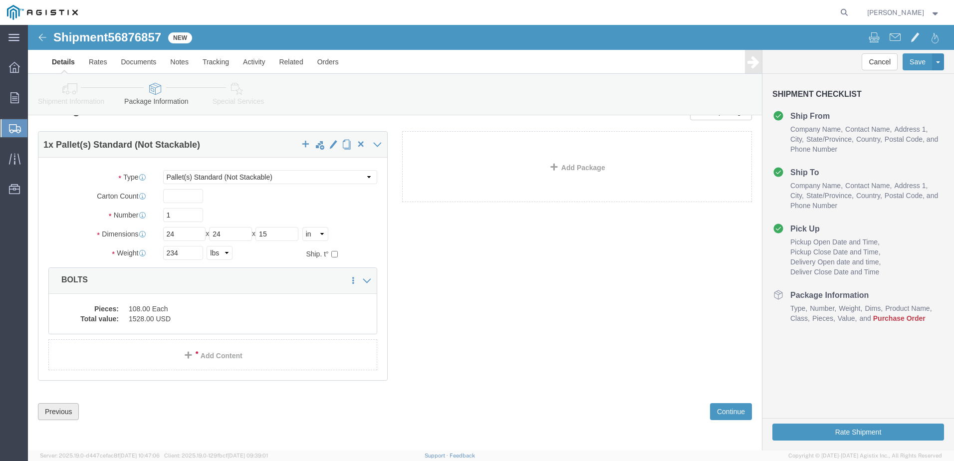
click button "Previous"
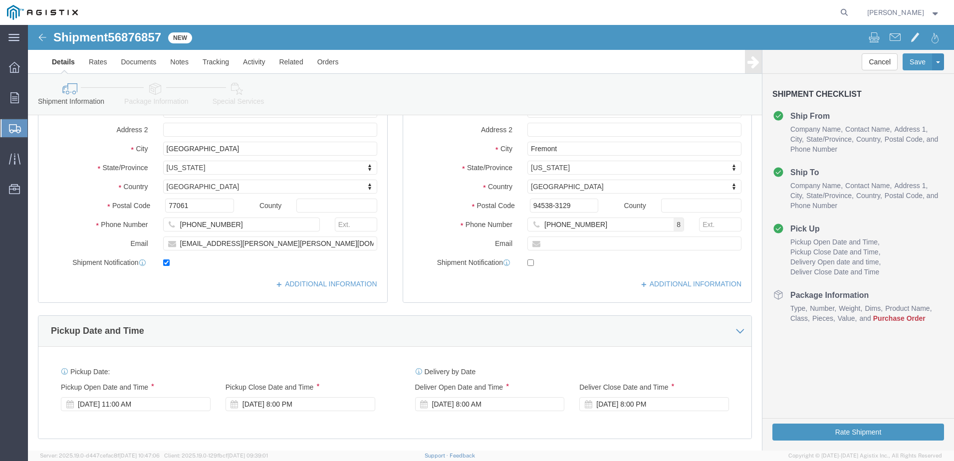
scroll to position [321, 0]
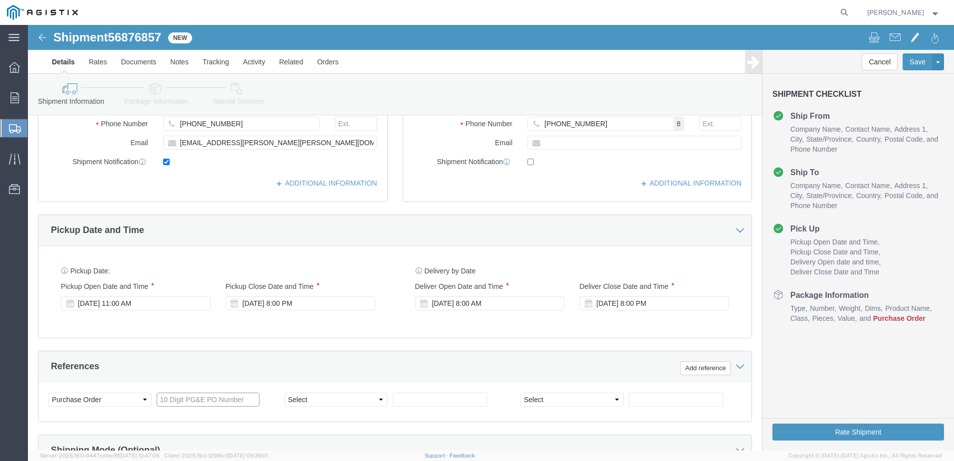
click input "text"
type input "2701234836"
drag, startPoint x: 268, startPoint y: 377, endPoint x: 270, endPoint y: 366, distance: 10.6
click select "Select Account Type Activity ID Airline Appointment Number ASN Batch Request # …"
select select "ORDERNUM"
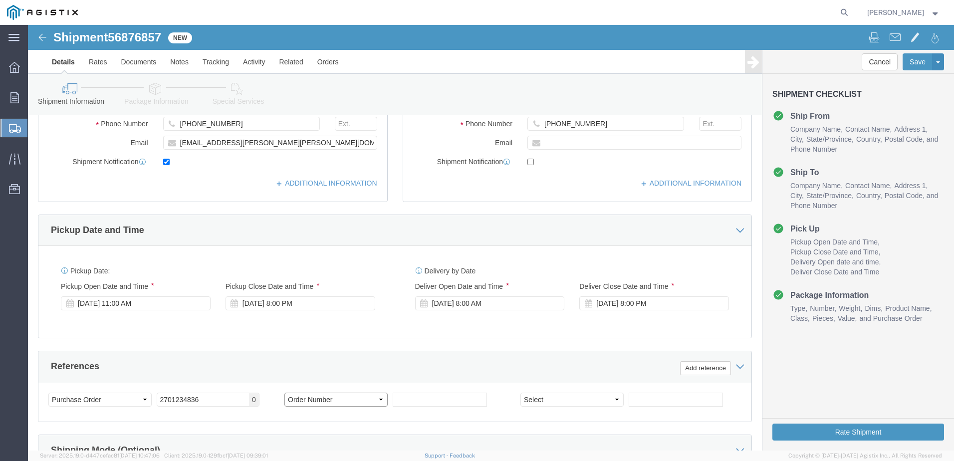
click select "Select Account Type Activity ID Airline Appointment Number ASN Batch Request # …"
click input "text"
type input "M000135390"
click select "Select Account Type Activity ID Airline Appointment Number ASN Batch Request # …"
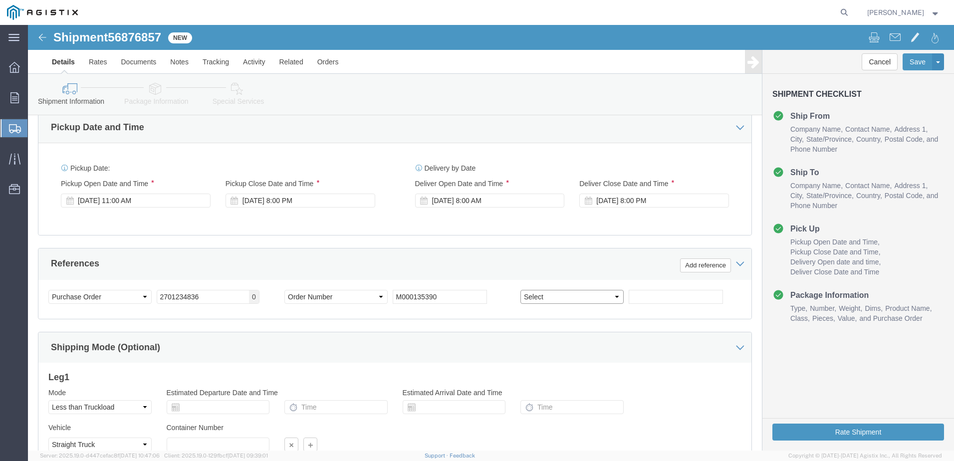
scroll to position [471, 0]
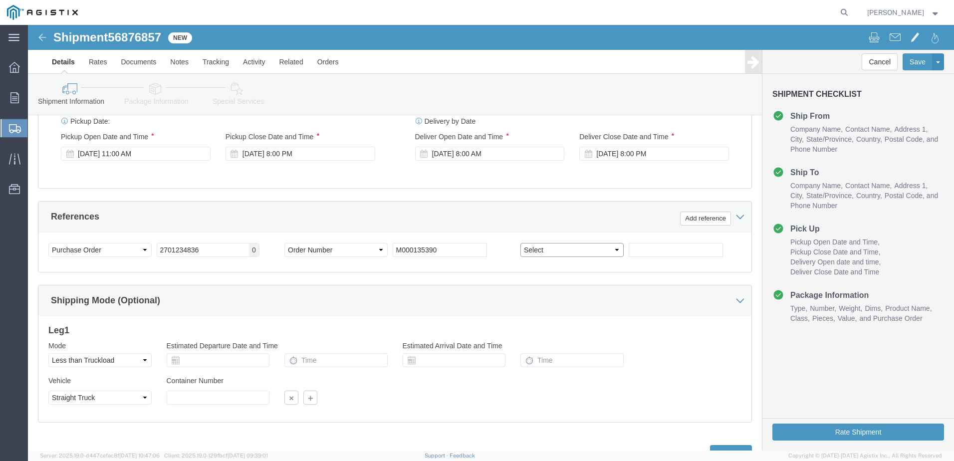
click select "Select Account Type Activity ID Airline Appointment Number ASN Batch Request # …"
select select "PURCHORD"
click select "Select Account Type Activity ID Airline Appointment Number ASN Batch Request # …"
click div "Select Account Type Activity ID Airline Appointment Number ASN Batch Request # …"
click input "text"
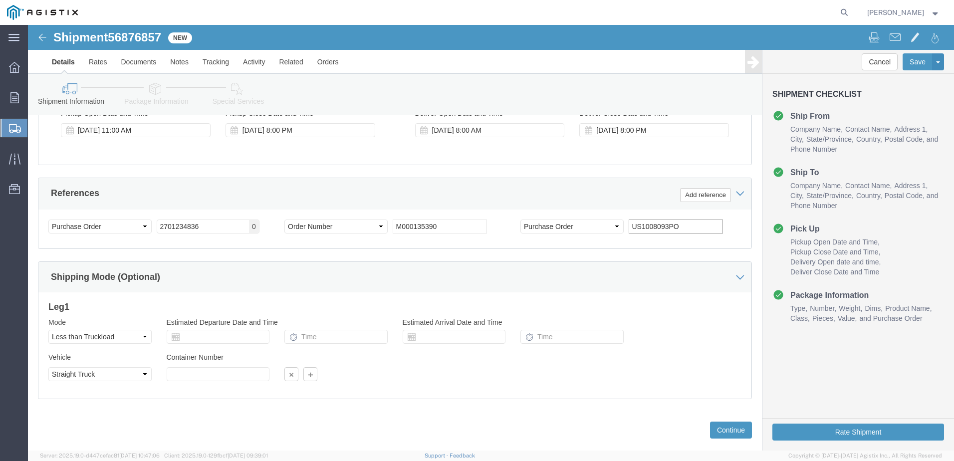
scroll to position [513, 0]
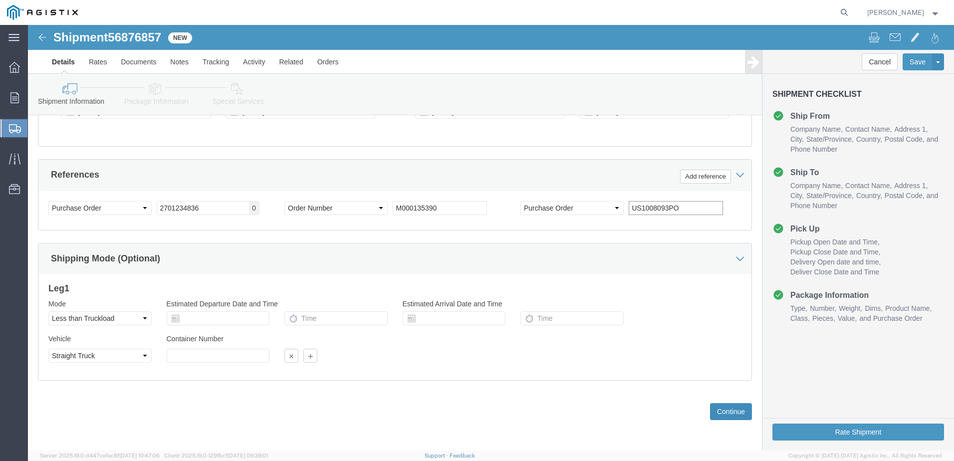
type input "US1008093PO"
click button "Continue"
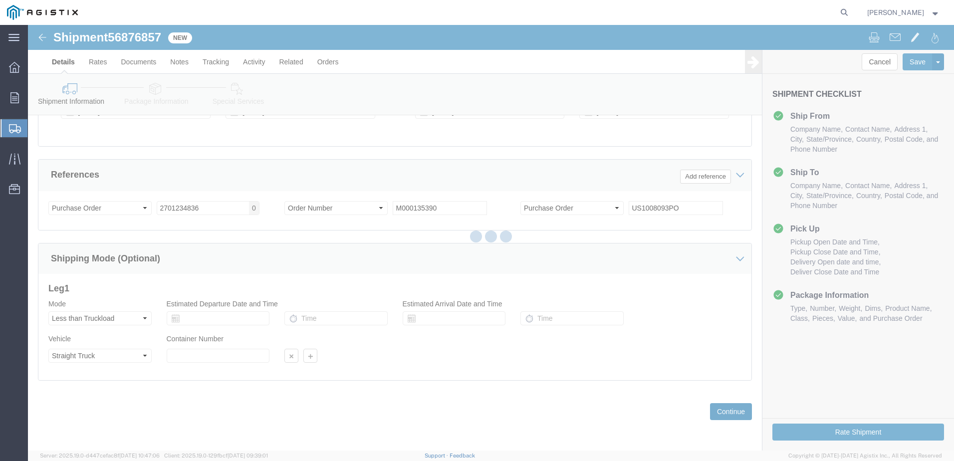
scroll to position [22, 0]
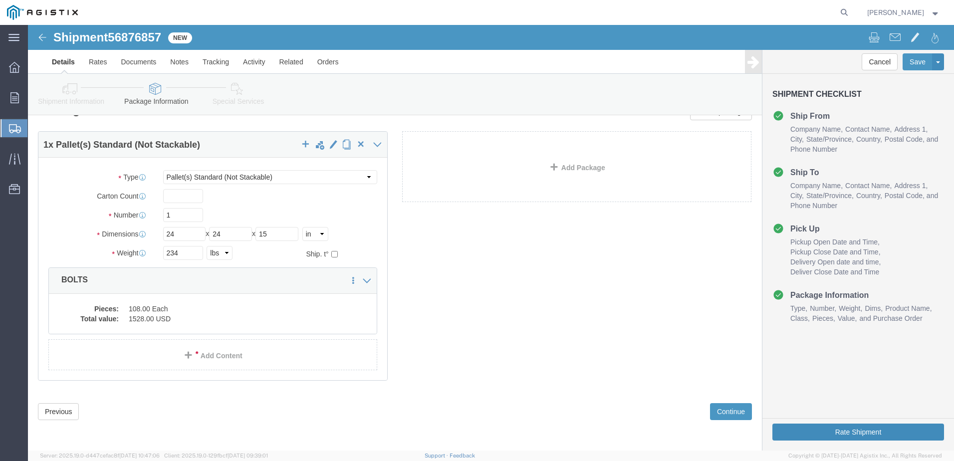
drag, startPoint x: 757, startPoint y: 405, endPoint x: 495, endPoint y: 33, distance: 455.6
click button "Rate Shipment"
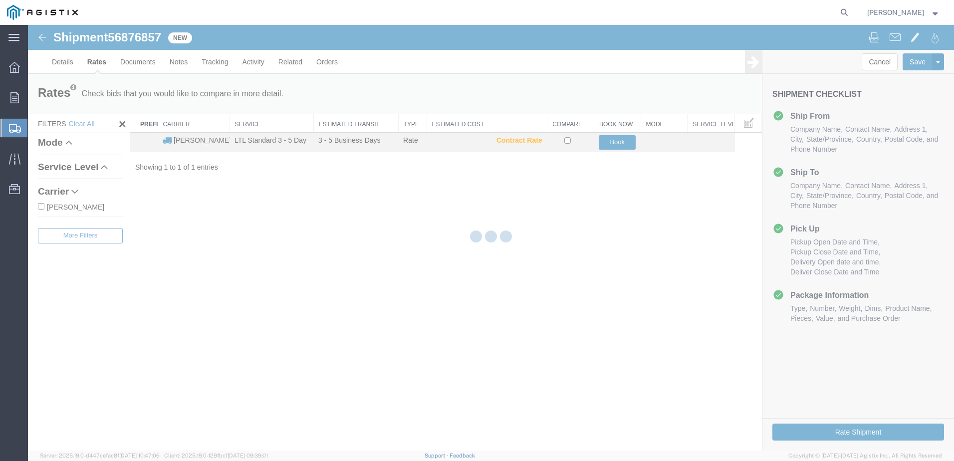
scroll to position [0, 0]
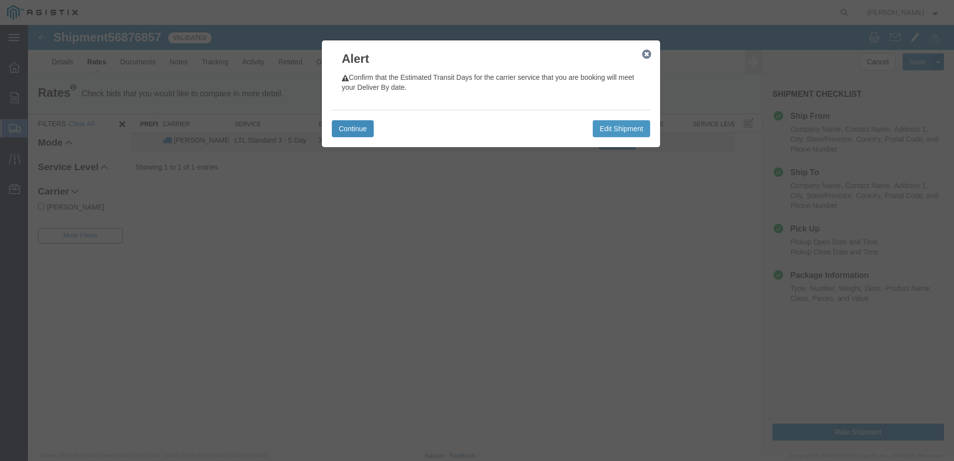
click at [339, 126] on button "Continue" at bounding box center [353, 128] width 42 height 17
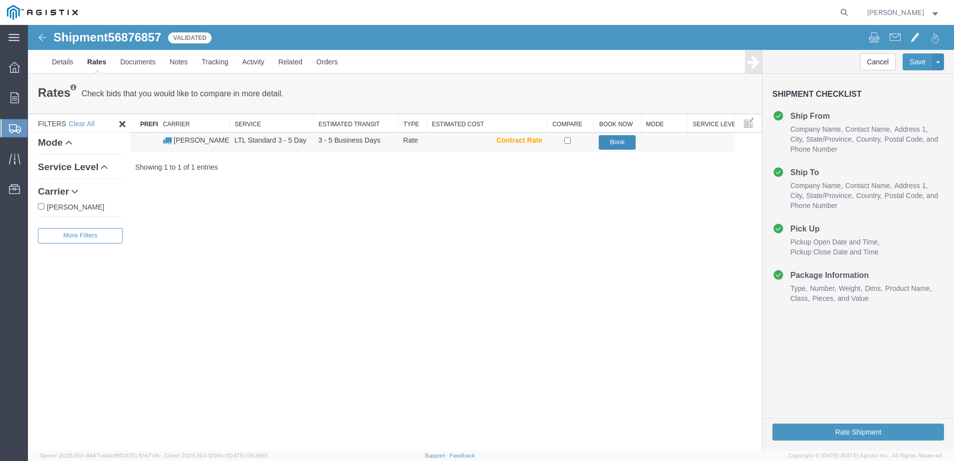
click at [614, 137] on button "Book" at bounding box center [616, 142] width 37 height 14
